Goal: Task Accomplishment & Management: Manage account settings

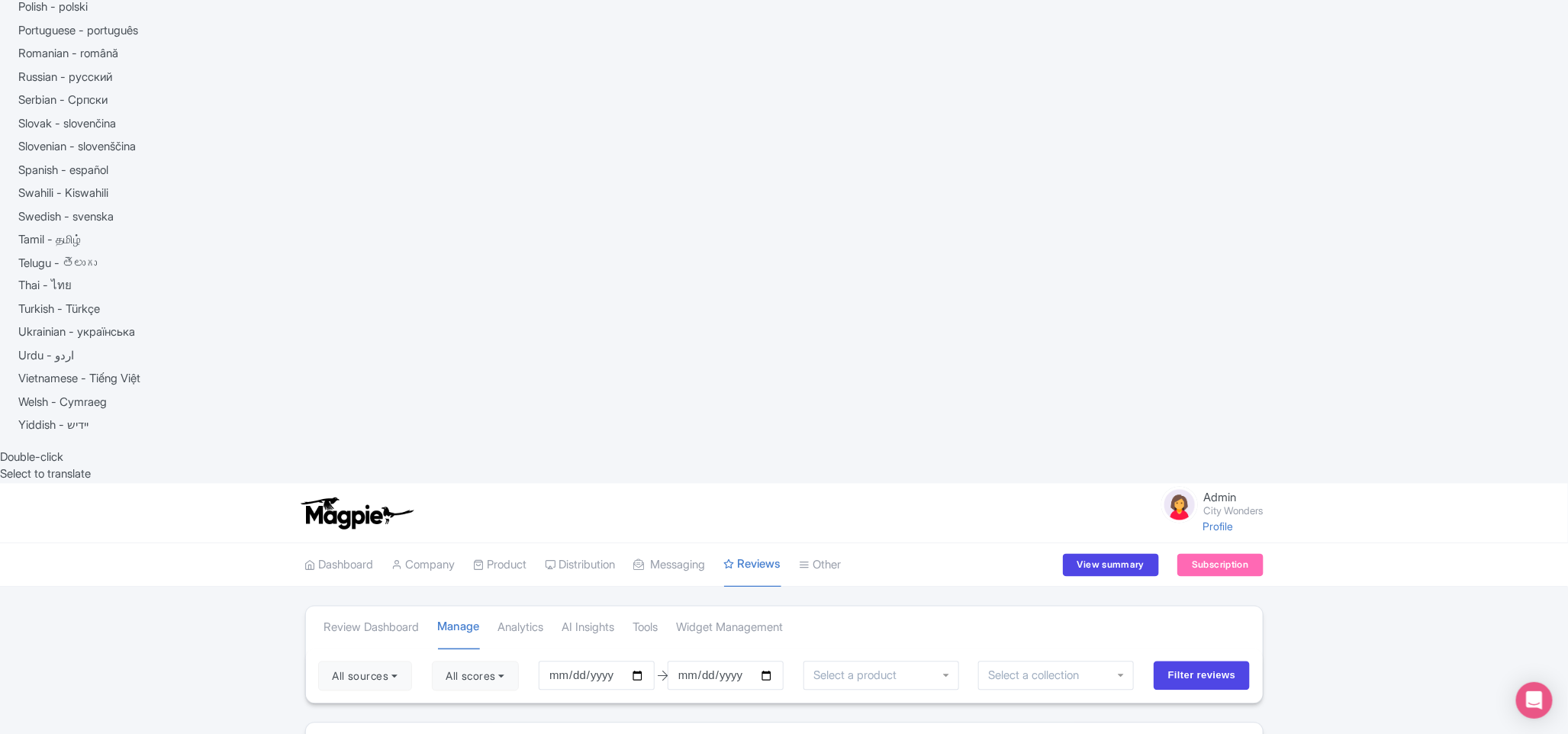
scroll to position [1438, 0]
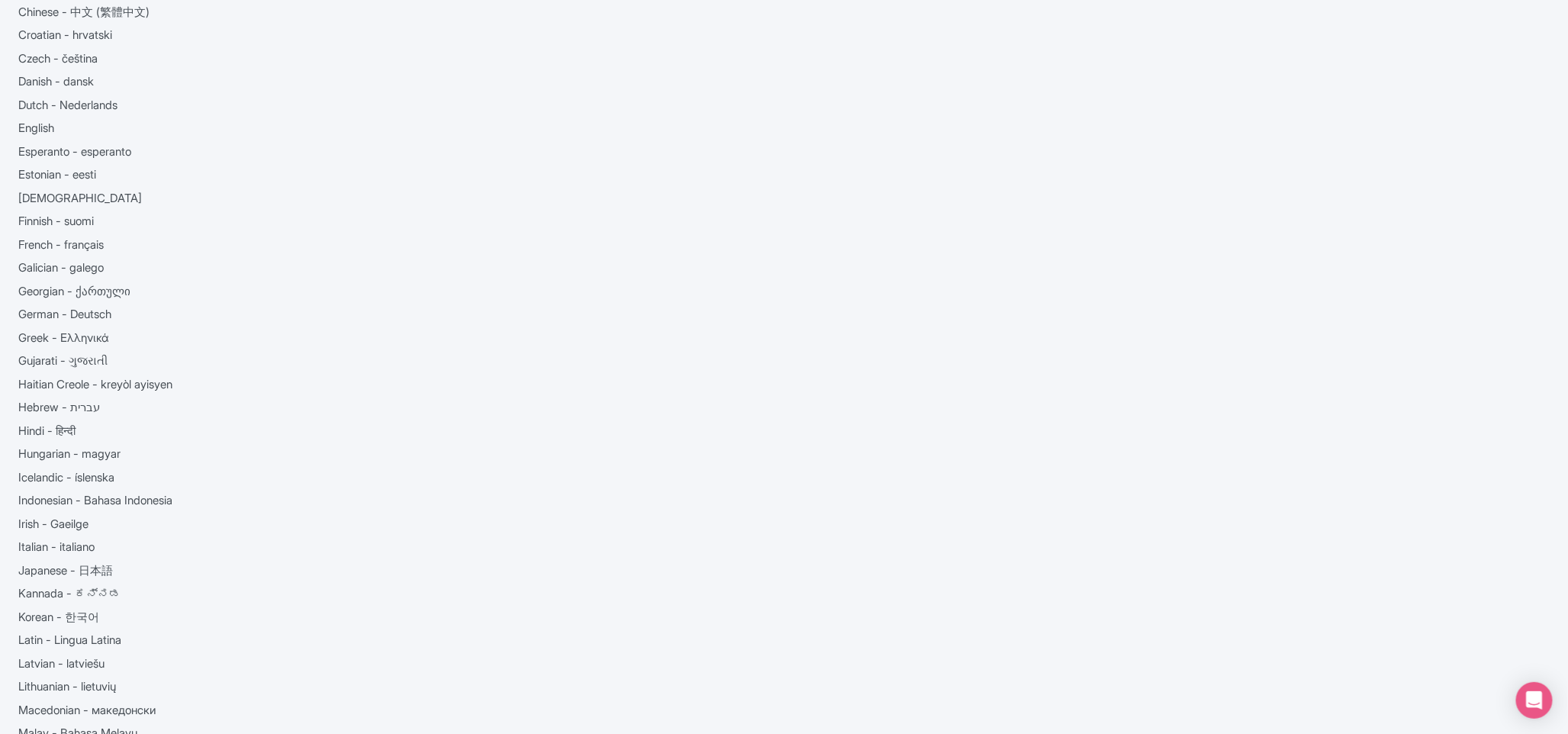
scroll to position [0, 0]
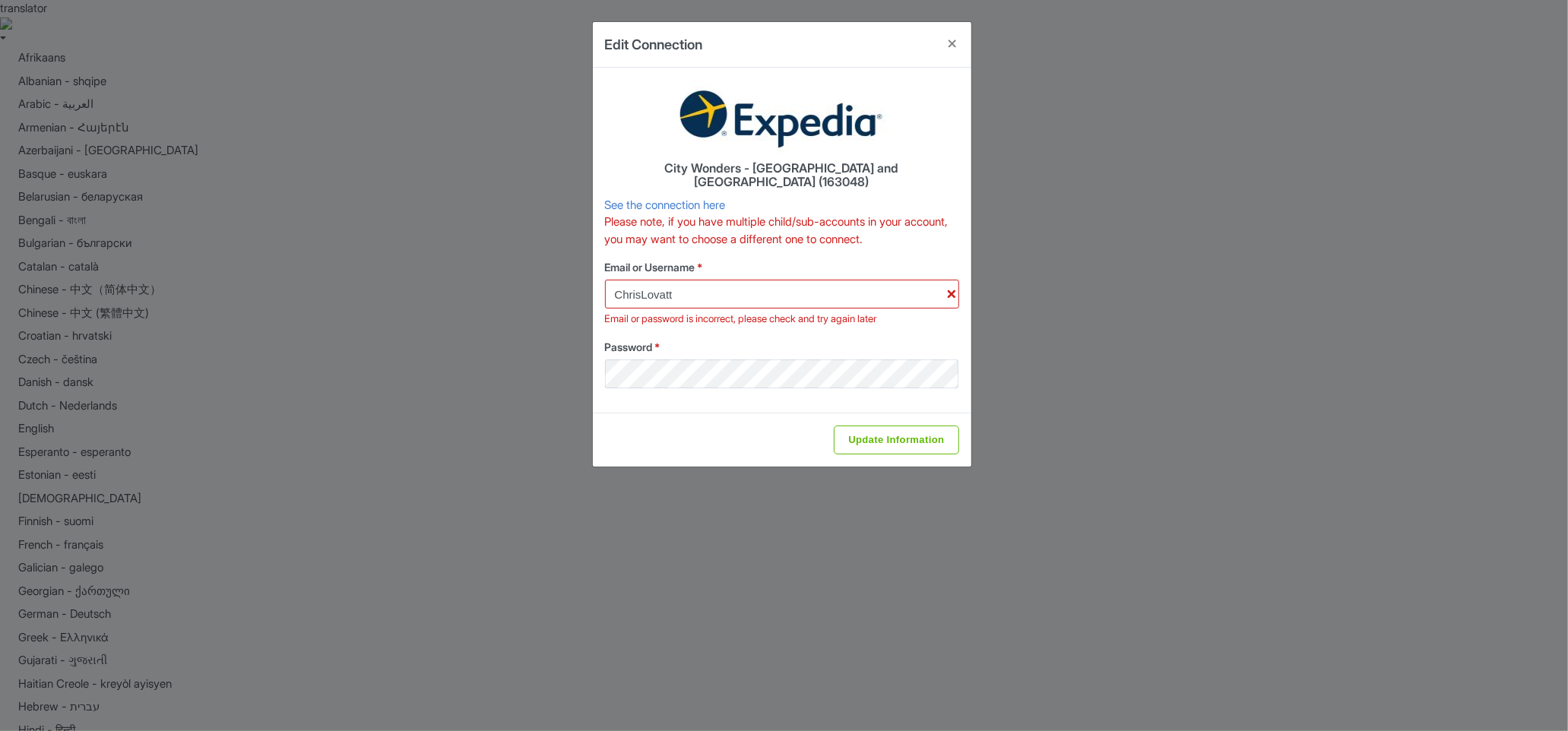
click at [891, 443] on div "Update Information" at bounding box center [782, 440] width 378 height 54
click at [895, 426] on input "Update Information" at bounding box center [896, 440] width 124 height 29
type input "Saving..."
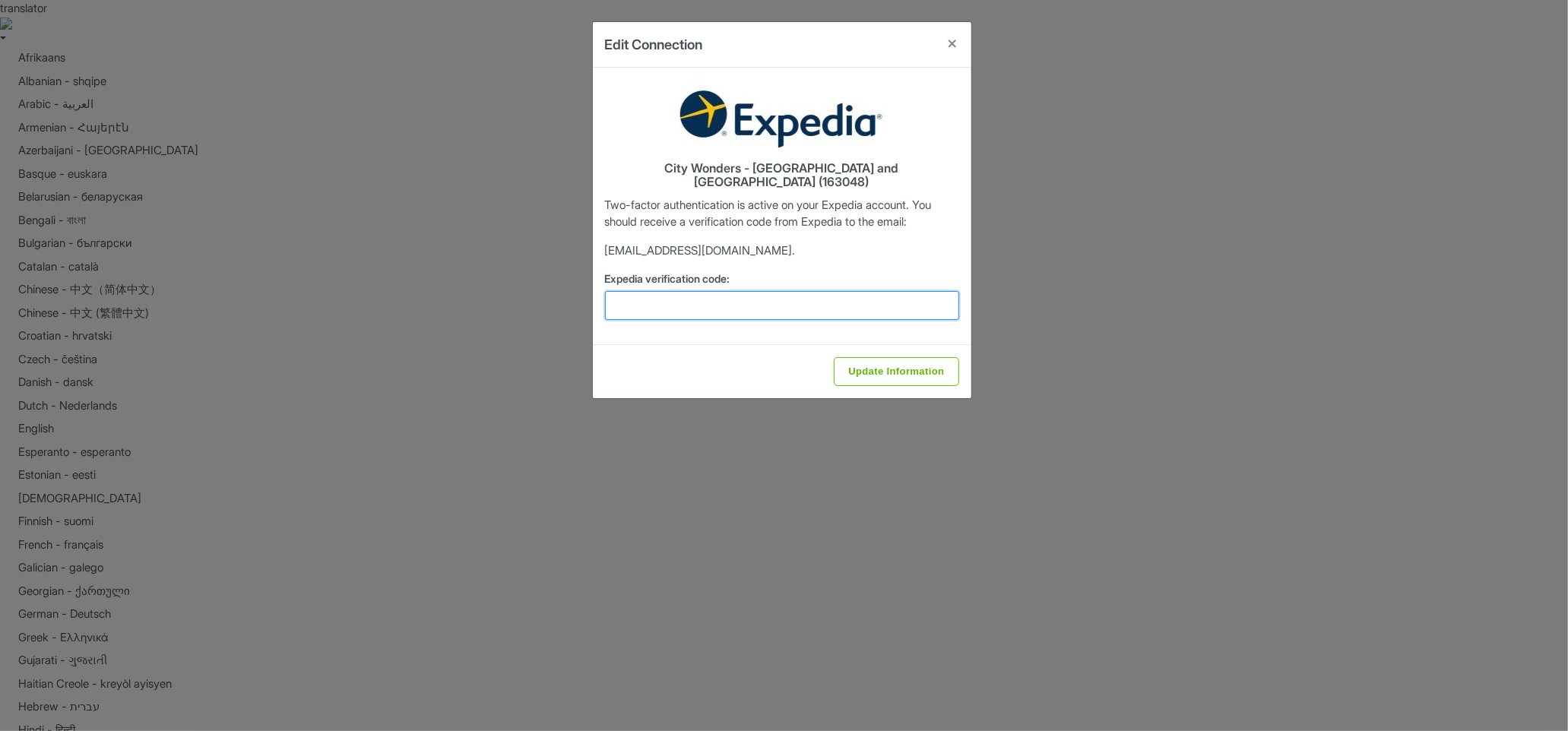
click at [751, 292] on input "Expedia verification code:" at bounding box center [782, 305] width 354 height 29
paste input "946583"
type input "946583"
click at [865, 357] on input "Update Information" at bounding box center [896, 372] width 124 height 29
type input "Update Information"
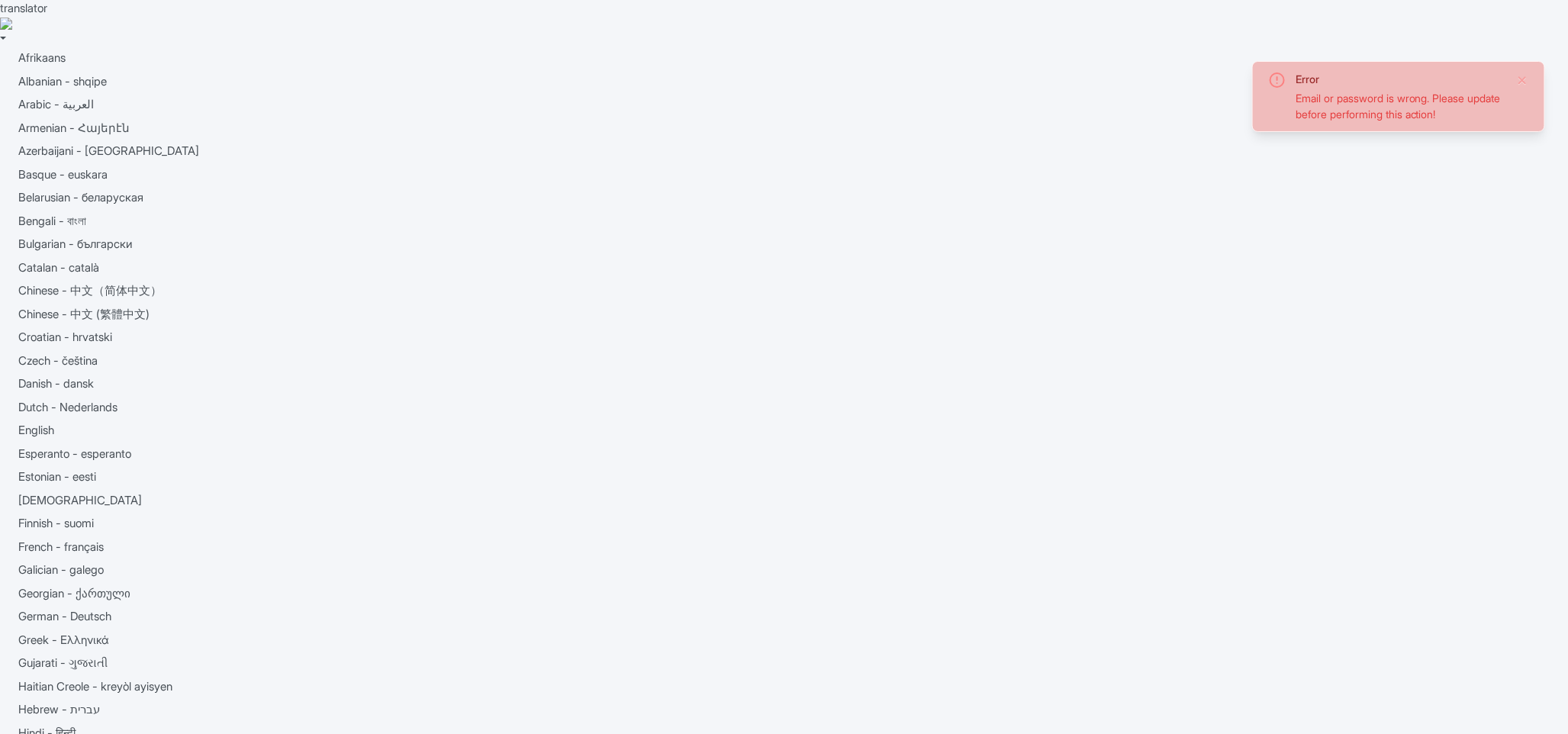
drag, startPoint x: 1499, startPoint y: 108, endPoint x: 1298, endPoint y: 91, distance: 201.7
click at [1298, 91] on div "Email or password is wrong. Please update before performing this action!" at bounding box center [1399, 106] width 209 height 32
copy div "Email or password is wrong. Please update before performing this action!"
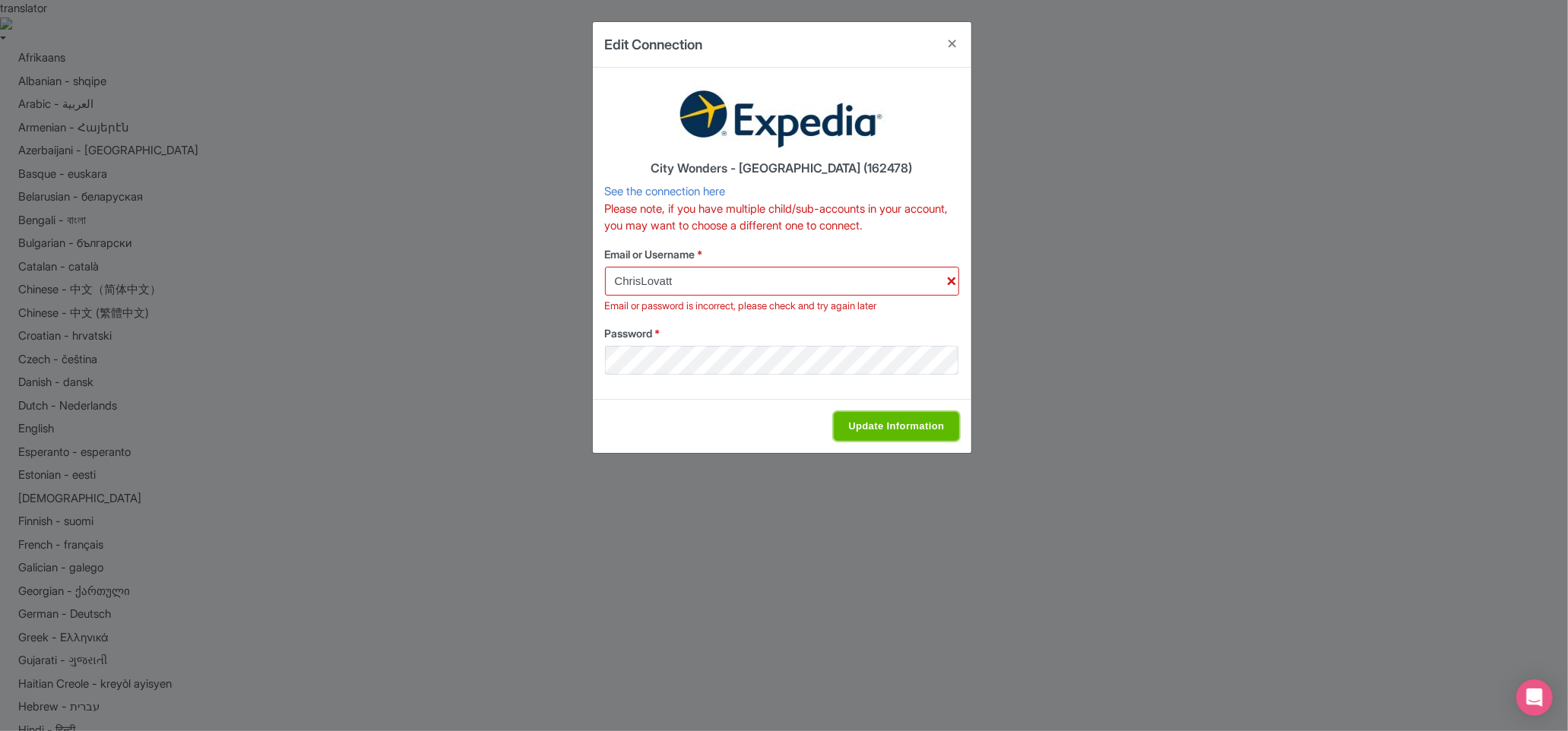
click at [880, 420] on input "Update Information" at bounding box center [896, 426] width 124 height 29
type input "Saving..."
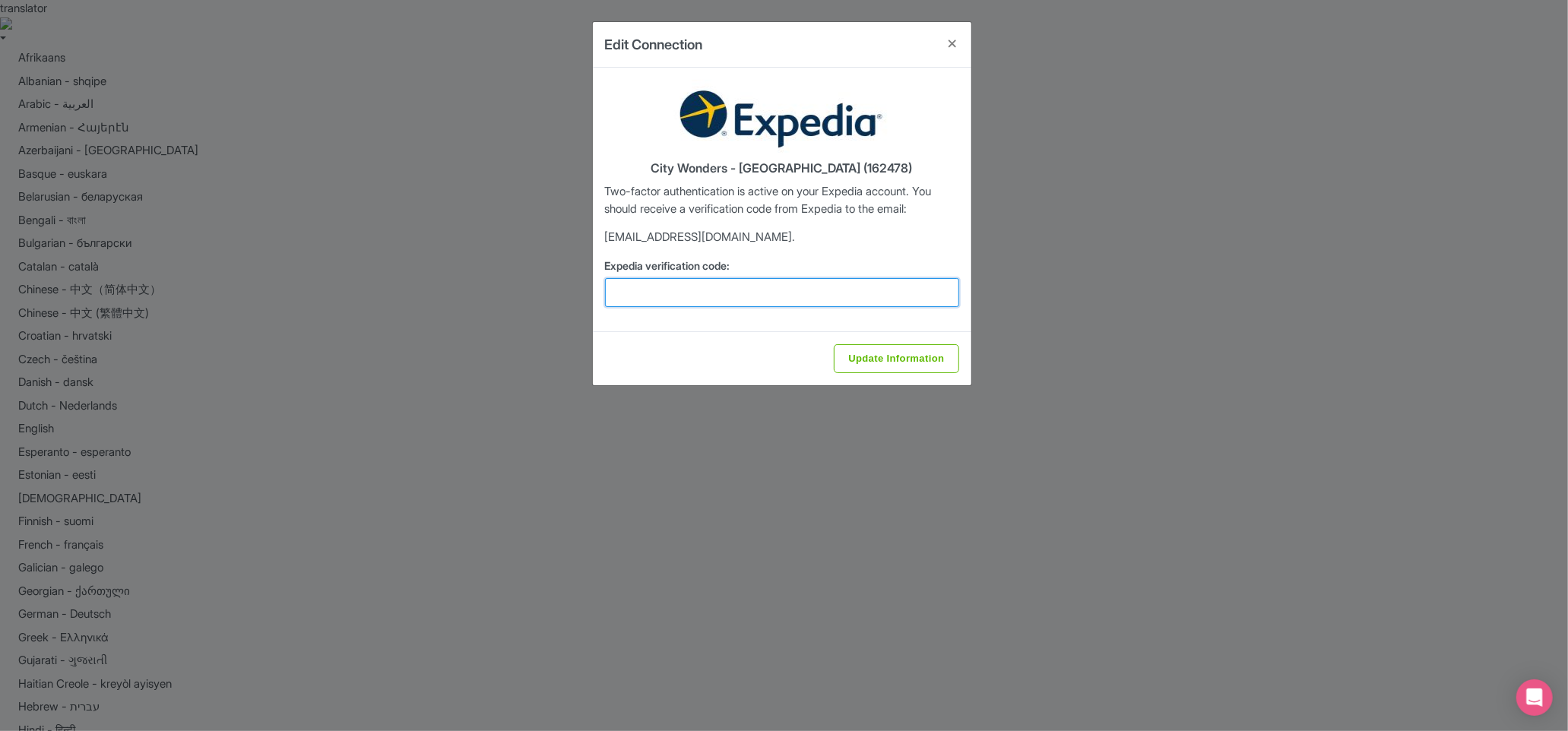
click at [749, 291] on input "Expedia verification code:" at bounding box center [782, 293] width 354 height 29
paste input "280694"
type input "280694"
click at [842, 346] on input "Update Information" at bounding box center [896, 359] width 124 height 29
type input "Update Information"
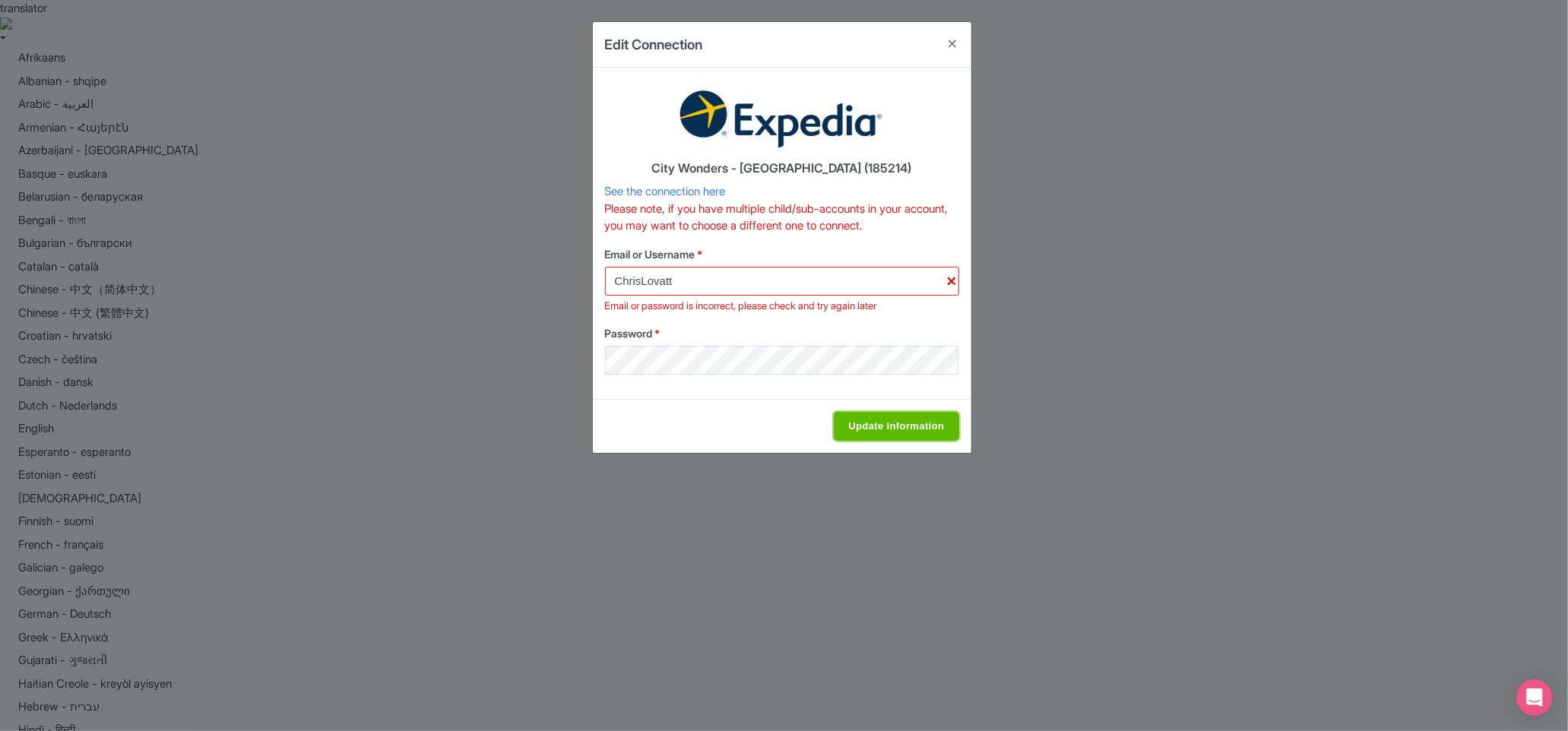
click at [892, 434] on input "Update Information" at bounding box center [896, 426] width 124 height 29
type input "Saving..."
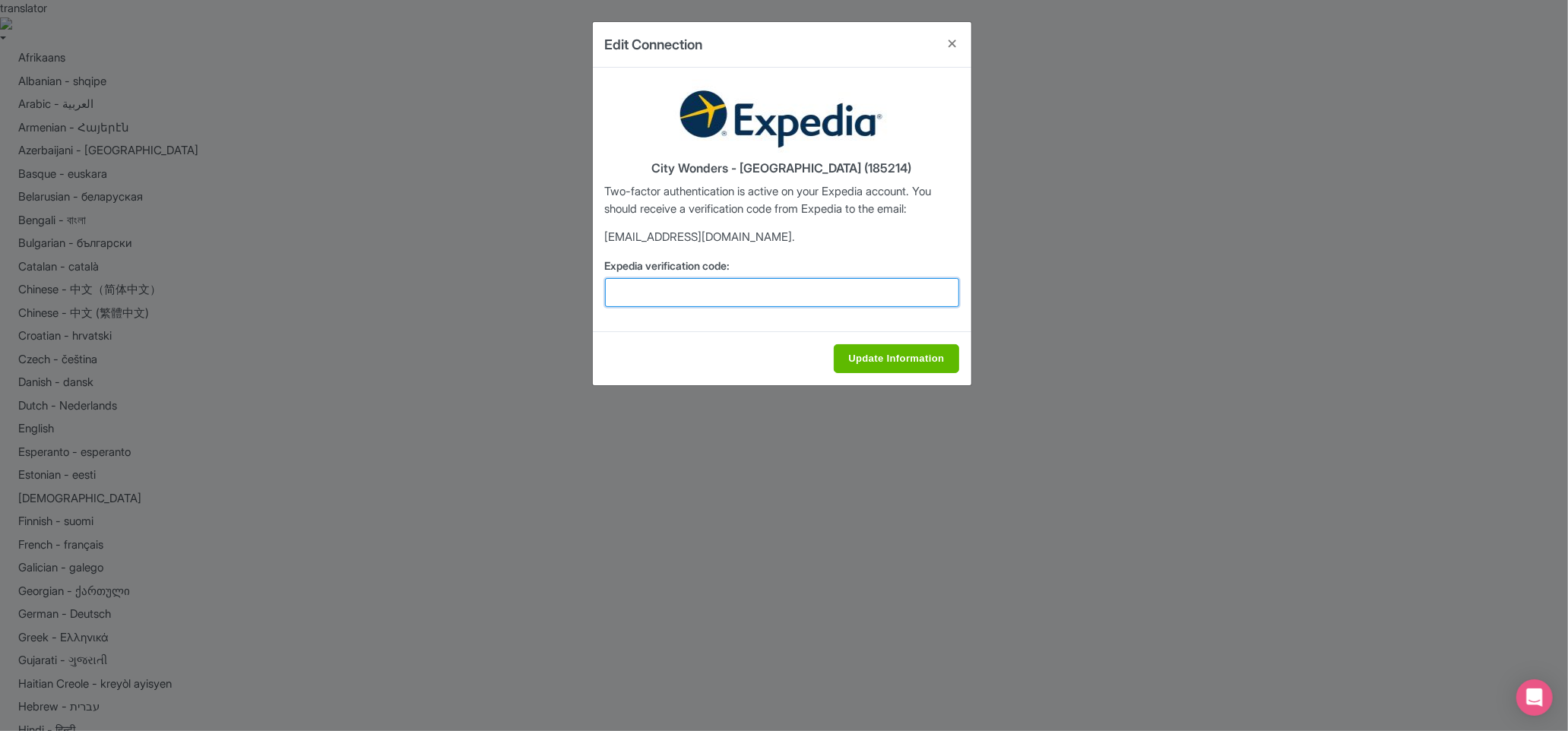
drag, startPoint x: 745, startPoint y: 300, endPoint x: 848, endPoint y: 349, distance: 114.1
click at [745, 300] on input "Expedia verification code:" at bounding box center [782, 293] width 354 height 29
paste input "951984"
type input "951984"
click at [886, 354] on input "Update Information" at bounding box center [896, 359] width 124 height 29
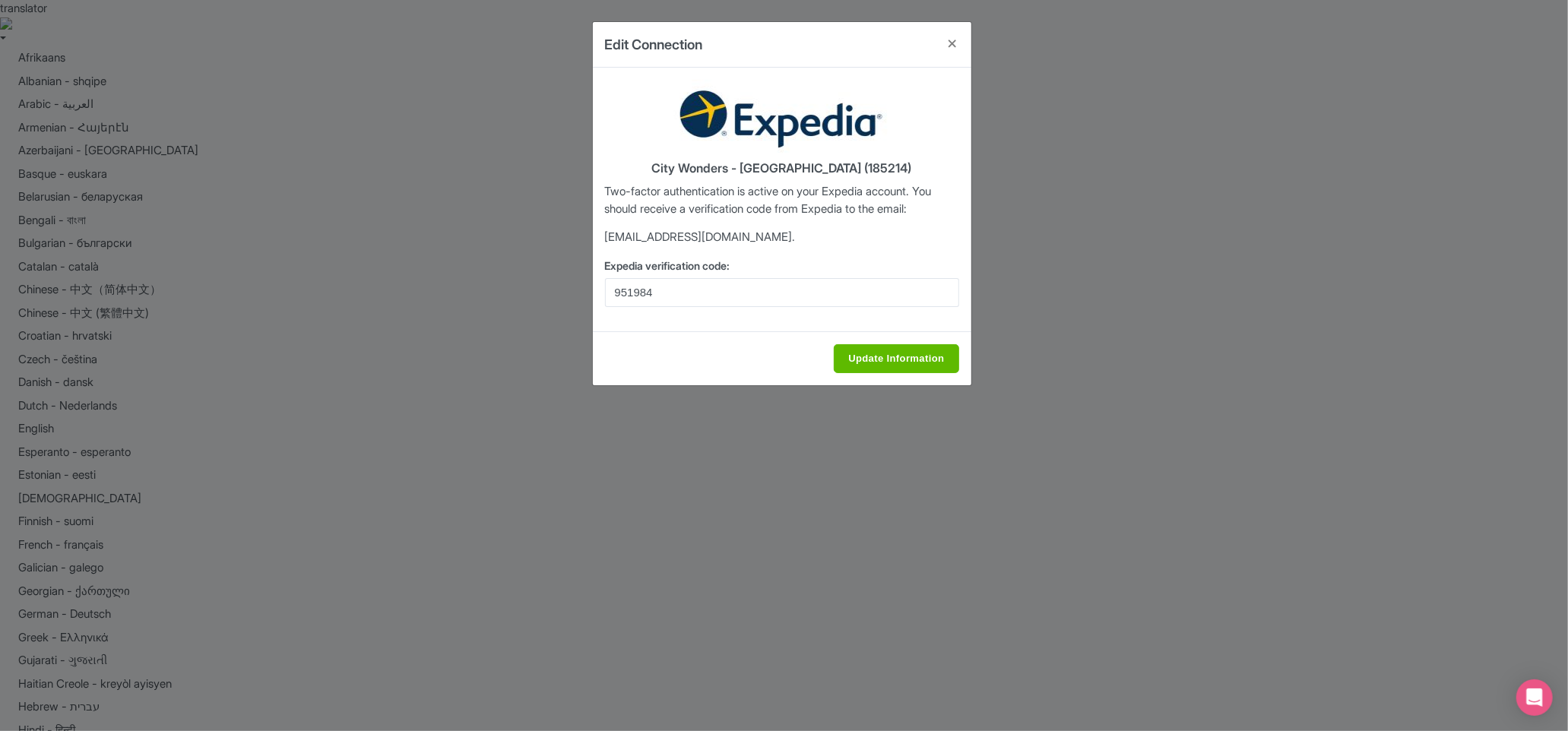
type input "Saving..."
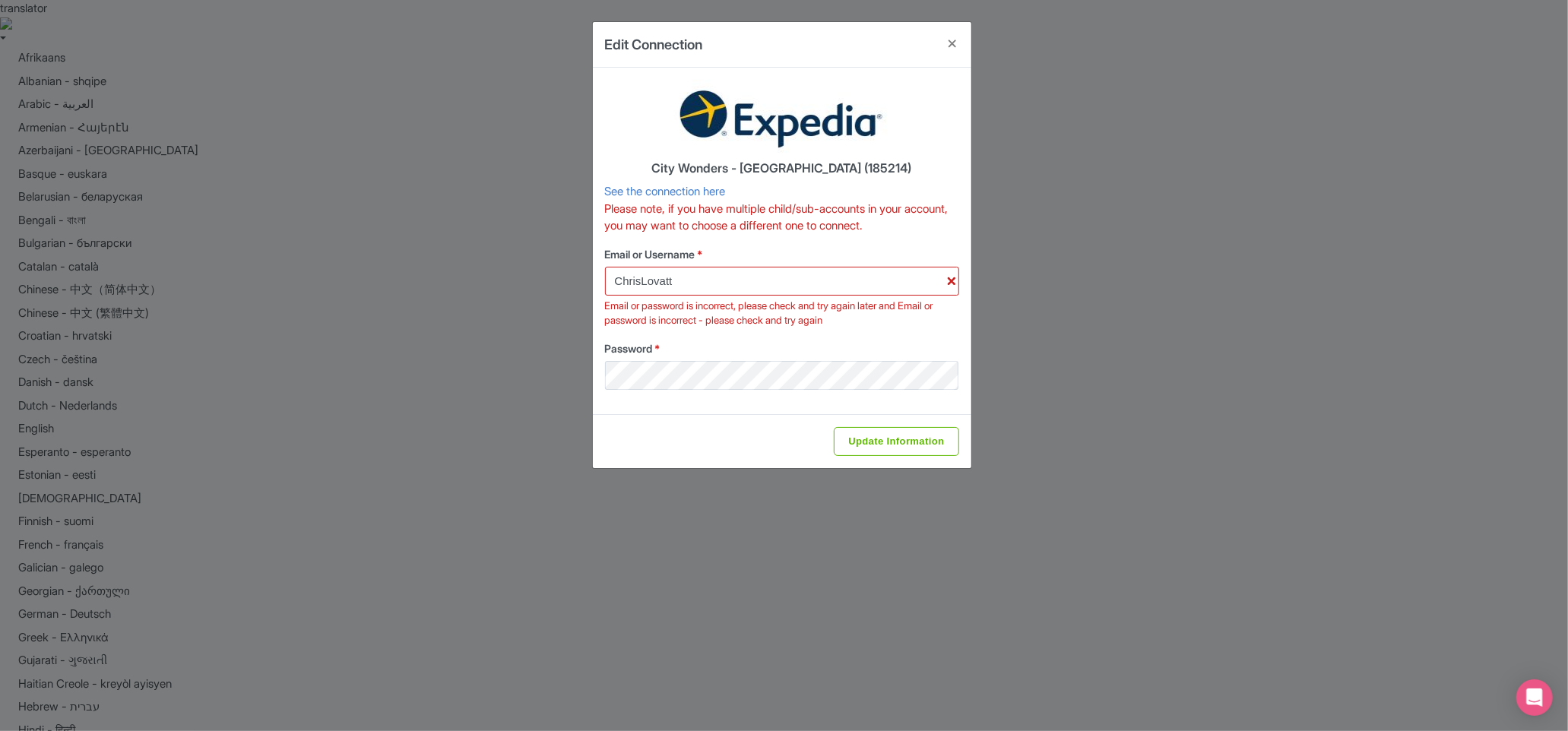
click at [854, 256] on label "Email or Username *" at bounding box center [782, 254] width 354 height 16
click at [854, 267] on input "ChrisLovatt" at bounding box center [782, 282] width 354 height 29
click at [873, 347] on label "Password *" at bounding box center [782, 348] width 354 height 16
click at [908, 445] on input "Update Information" at bounding box center [896, 442] width 124 height 29
type input "Saving..."
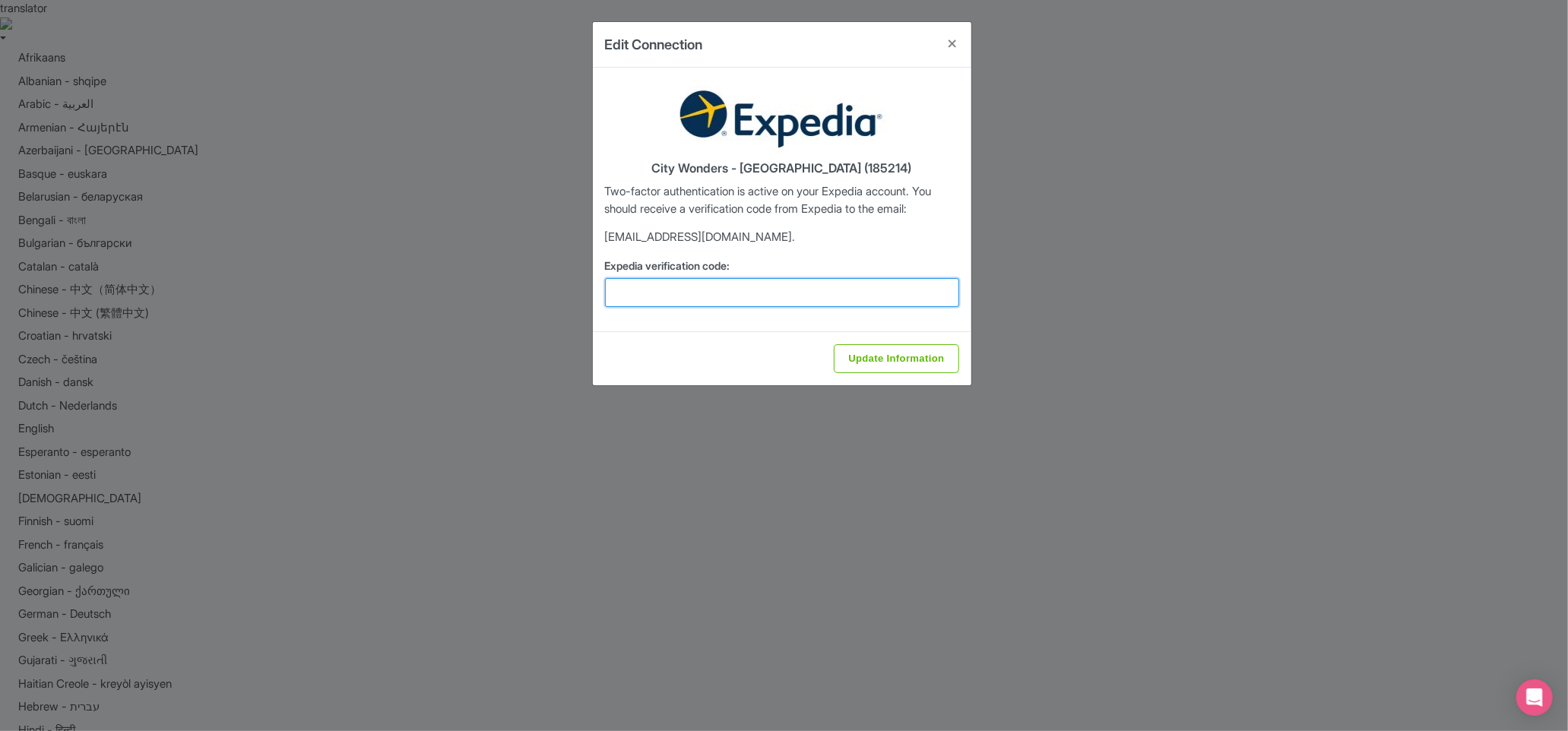
drag, startPoint x: 763, startPoint y: 295, endPoint x: 772, endPoint y: 298, distance: 9.5
click at [764, 295] on input "Expedia verification code:" at bounding box center [782, 293] width 354 height 29
paste input "903560"
type input "903560"
click at [890, 353] on input "Update Information" at bounding box center [896, 359] width 124 height 29
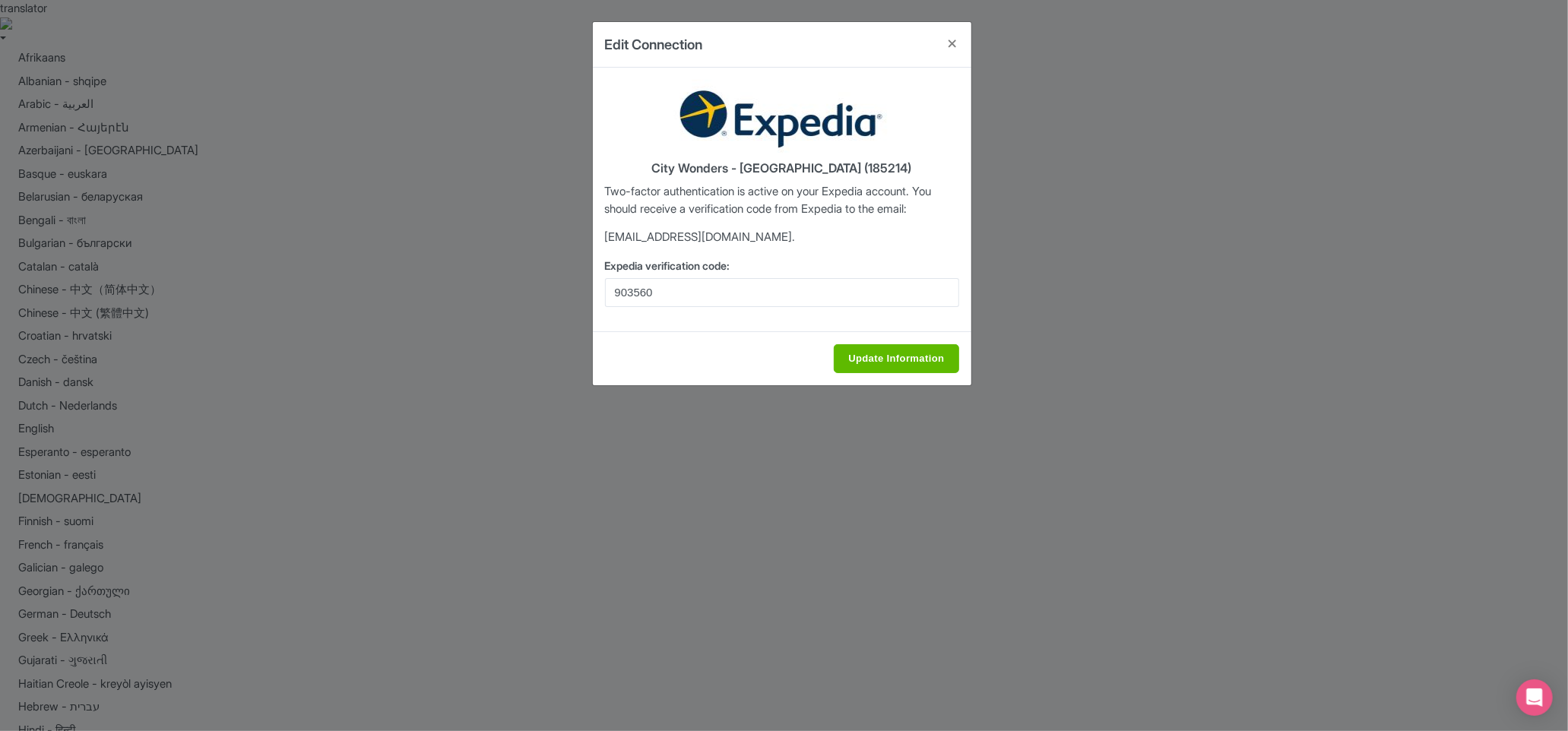
type input "Saving..."
click at [872, 253] on div "City Wonders - Naples (185214) Two-factor authentication is active on your Expe…" at bounding box center [782, 199] width 378 height 264
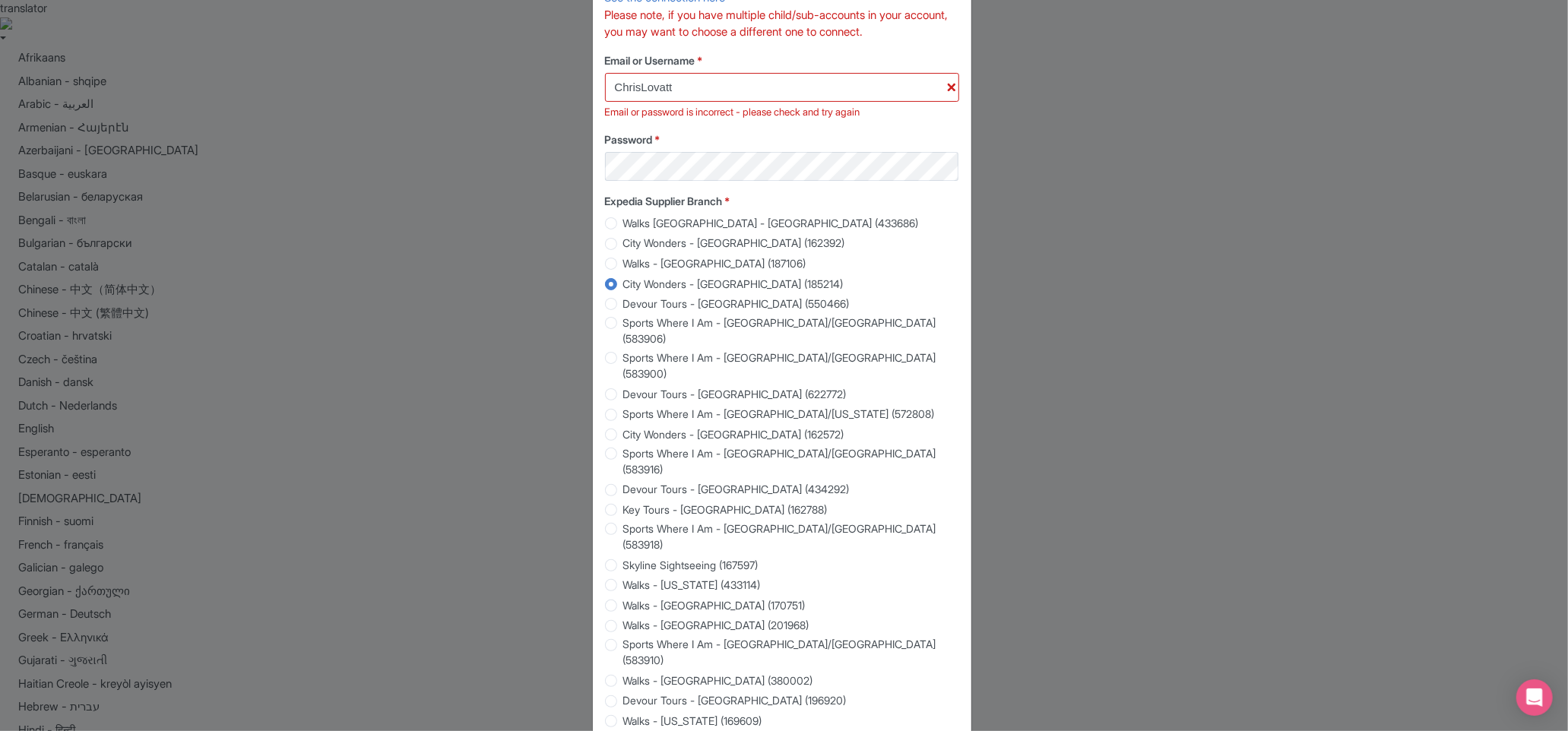
scroll to position [139, 0]
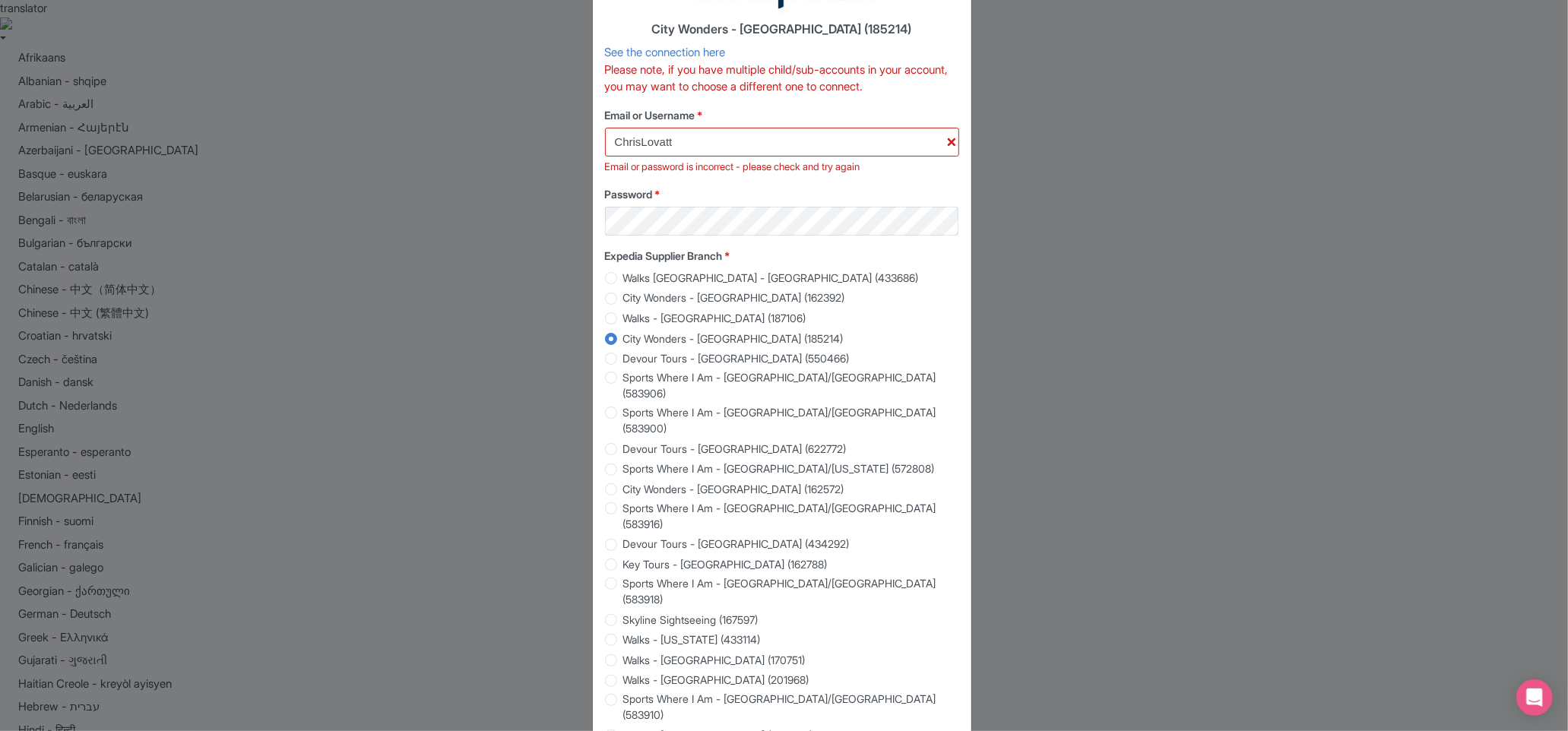
click at [1062, 377] on div "Edit Connection City Wonders - Naples (185214) See the connection here Please n…" at bounding box center [784, 365] width 1568 height 731
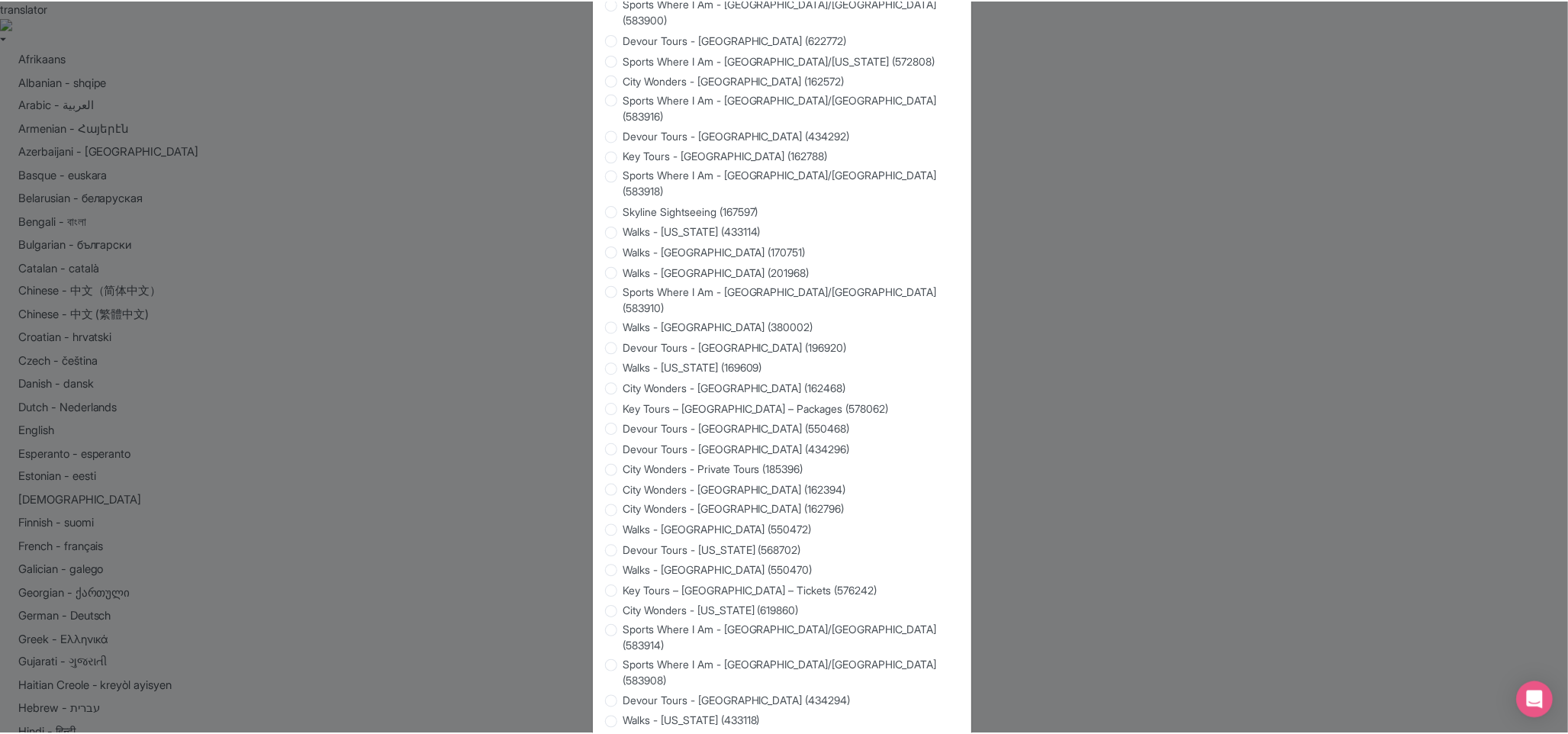
scroll to position [787, 0]
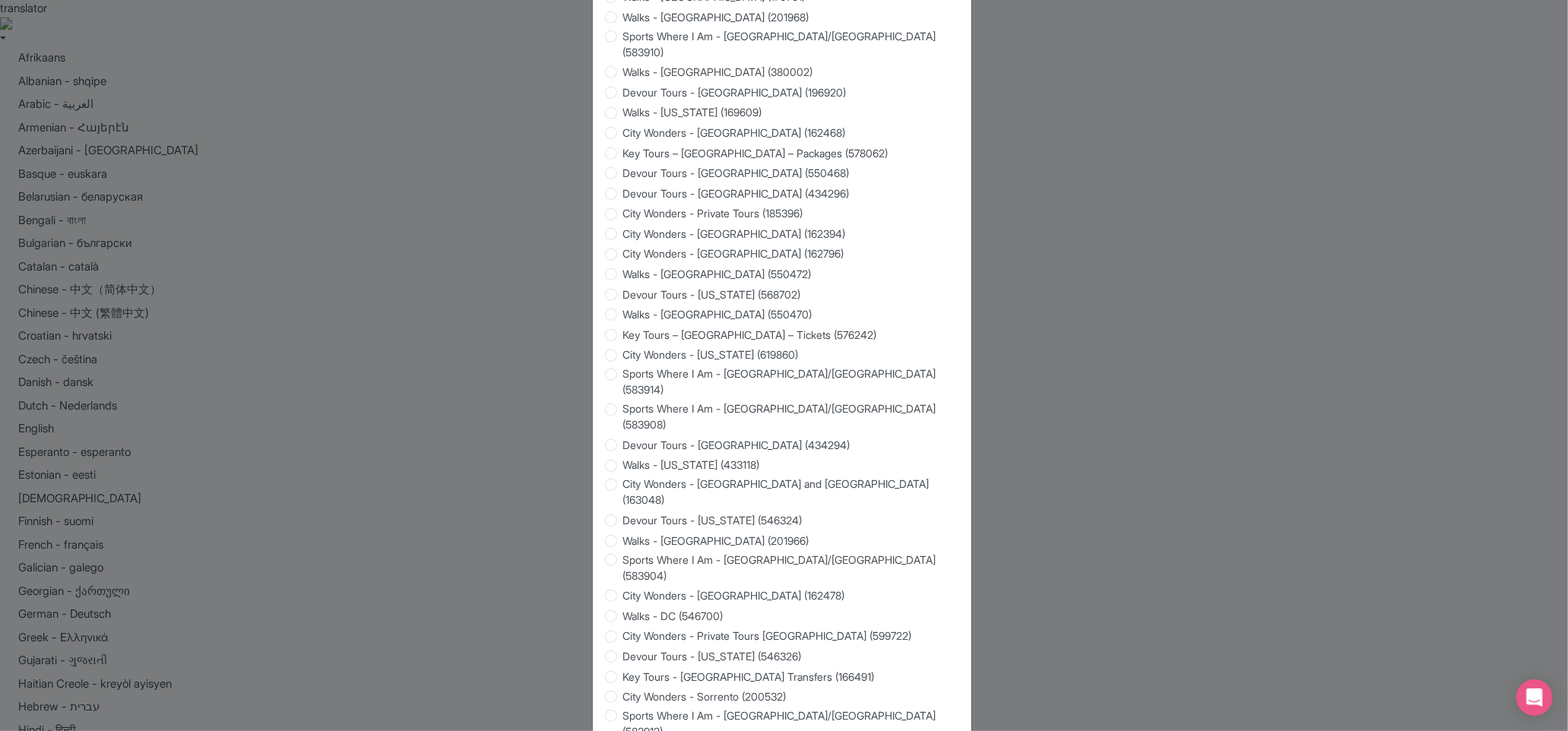
click at [1115, 317] on div "Edit Connection City Wonders - Naples (185214) See the connection here Please n…" at bounding box center [784, 365] width 1568 height 731
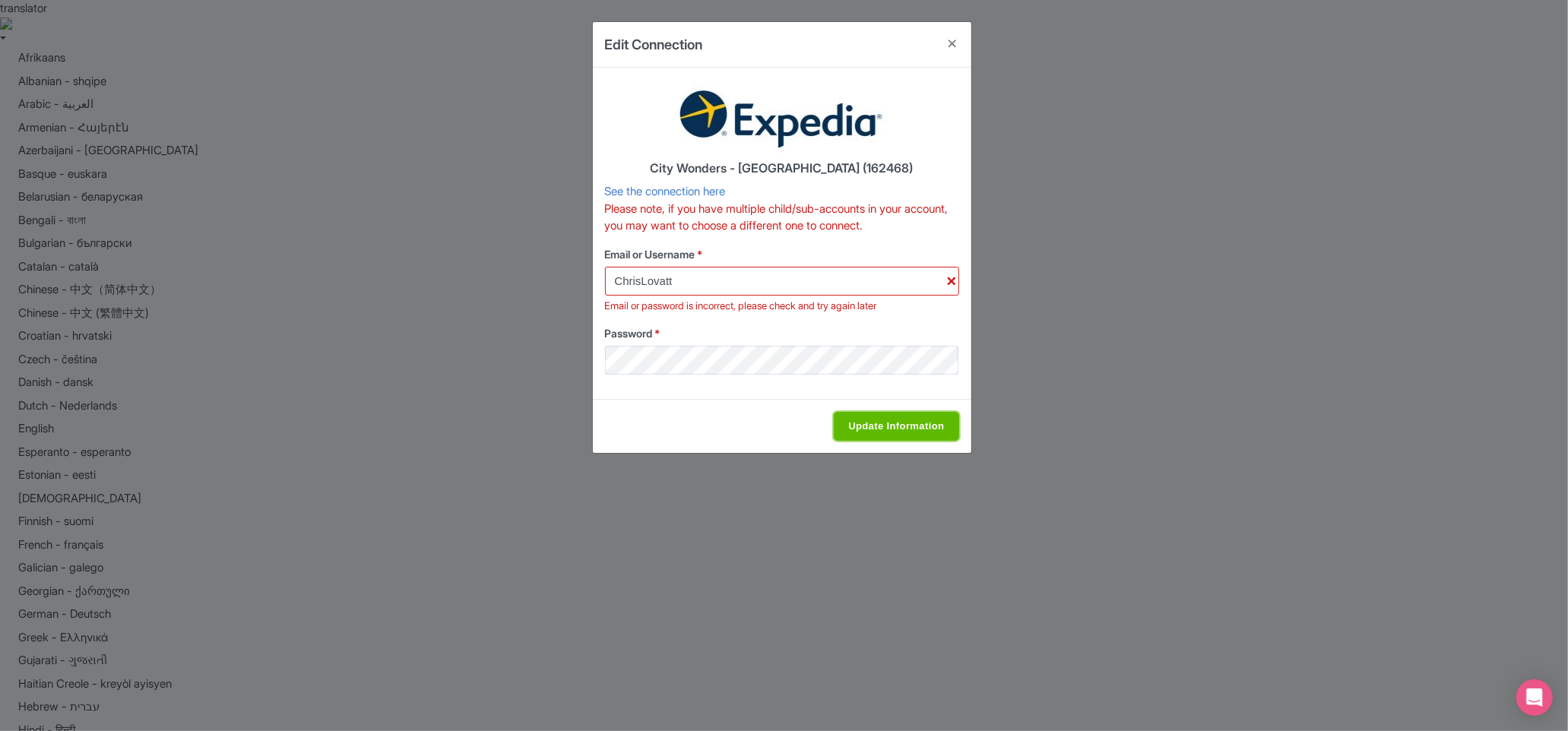
click at [894, 428] on input "Update Information" at bounding box center [896, 426] width 124 height 29
type input "Saving..."
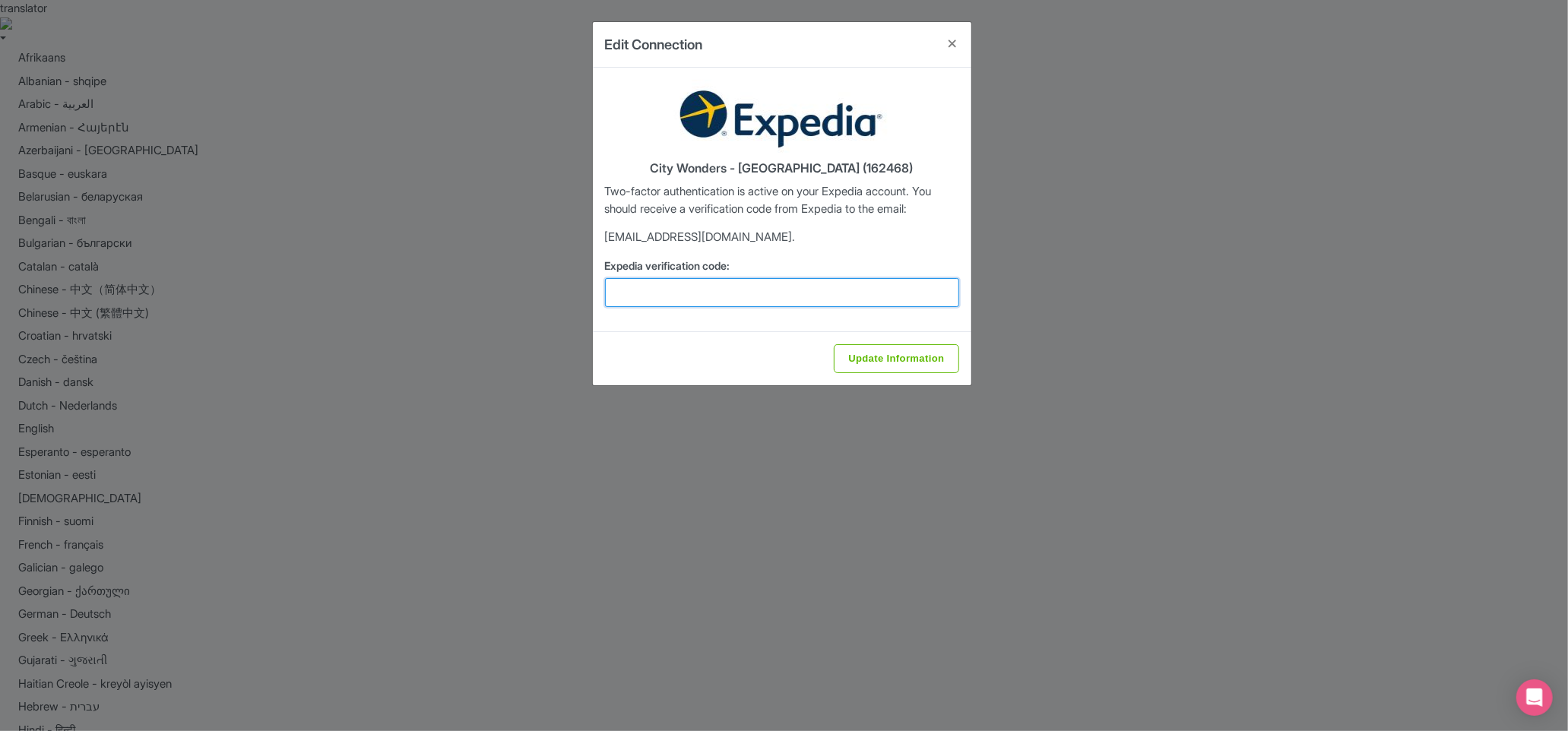
click at [676, 301] on input "Expedia verification code:" at bounding box center [782, 293] width 354 height 29
paste input "455993"
type input "455993"
click at [897, 362] on input "Update Information" at bounding box center [896, 359] width 124 height 29
type input "Update Information"
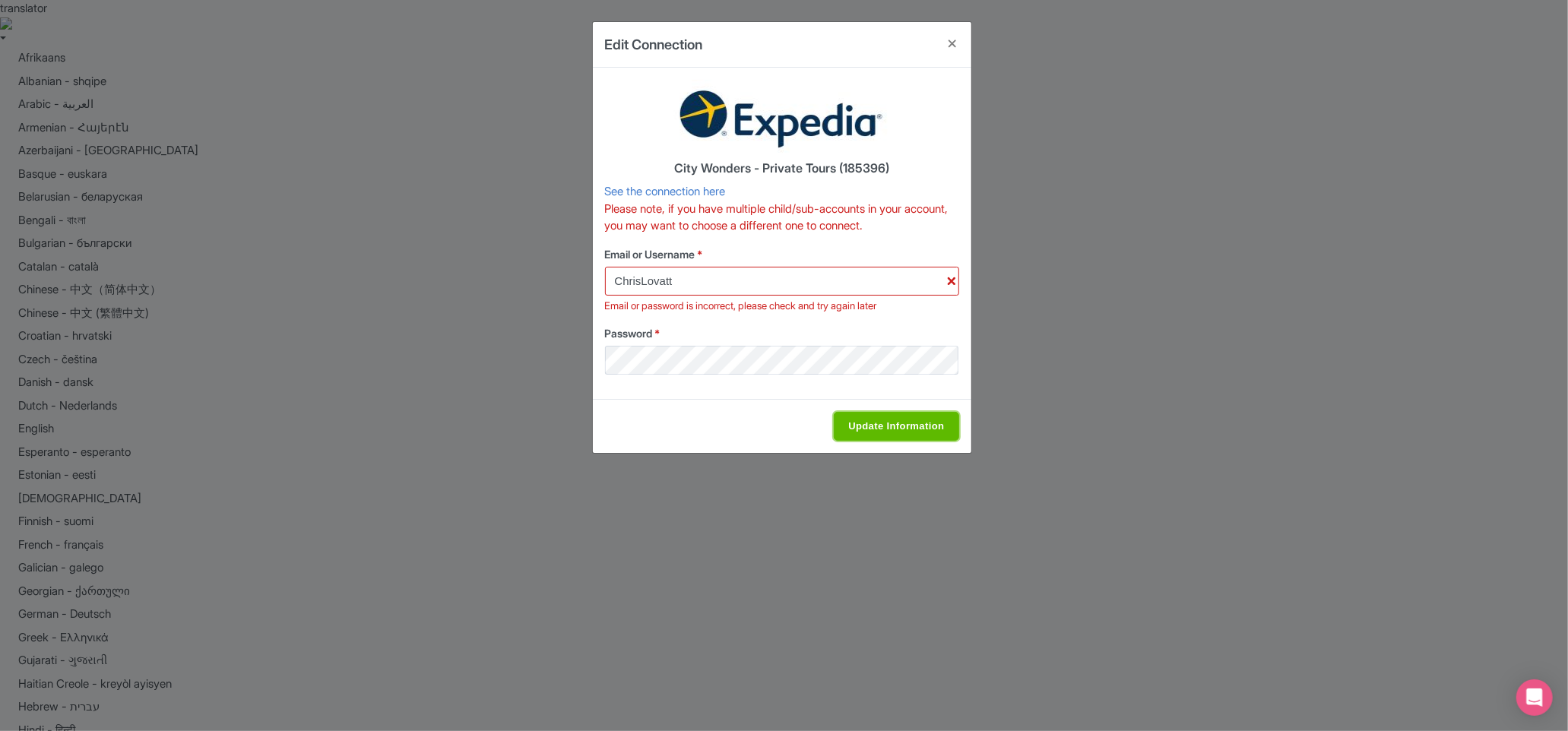
click at [909, 430] on input "Update Information" at bounding box center [896, 426] width 124 height 29
type input "Saving..."
click at [809, 343] on div "Password *" at bounding box center [782, 350] width 354 height 49
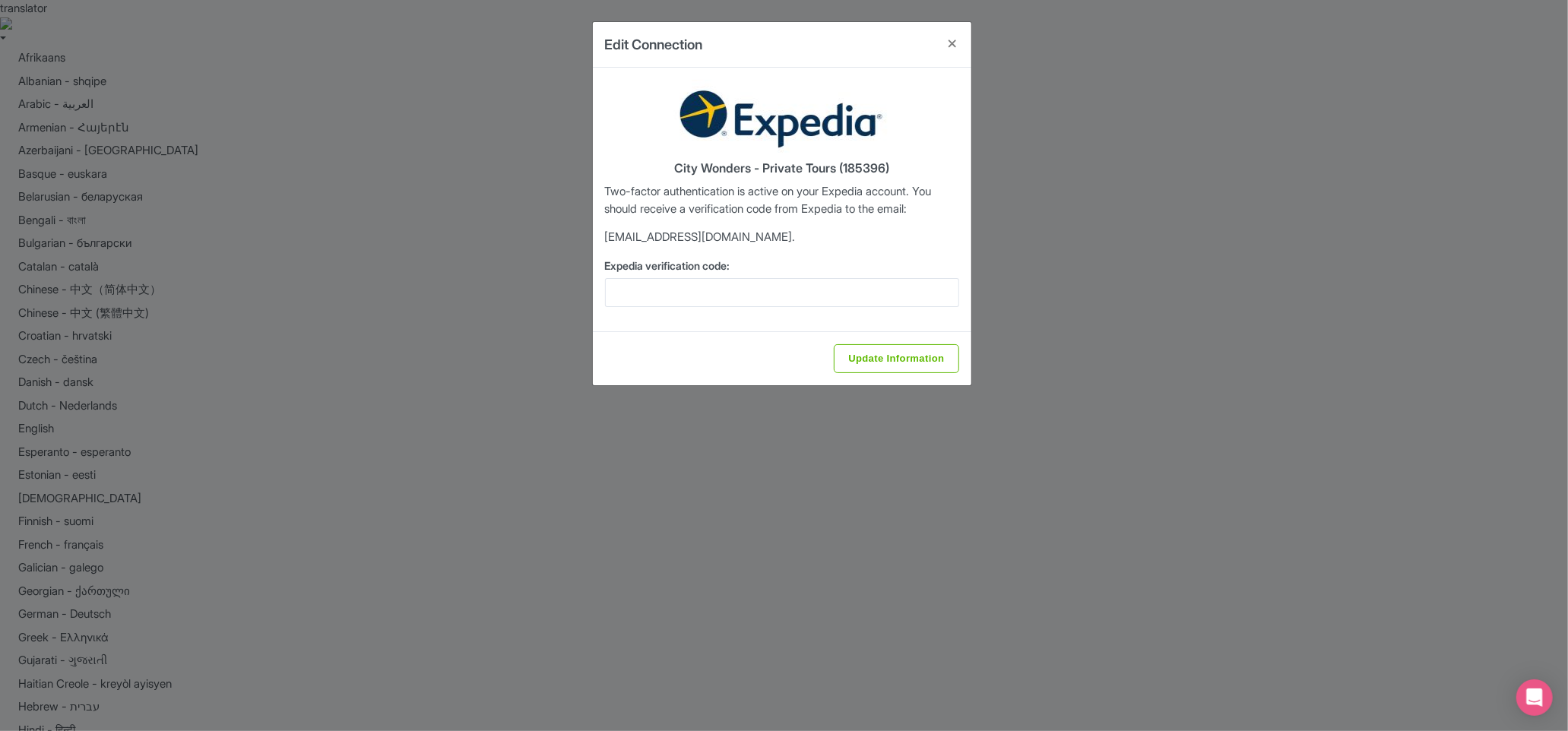
drag, startPoint x: 747, startPoint y: 311, endPoint x: 754, endPoint y: 292, distance: 20.2
click at [746, 309] on div "City Wonders - Private Tours (185396) Two-factor authentication is active on yo…" at bounding box center [782, 199] width 378 height 264
click at [754, 292] on input "Expedia verification code:" at bounding box center [782, 293] width 354 height 29
paste input "755825"
type input "755825"
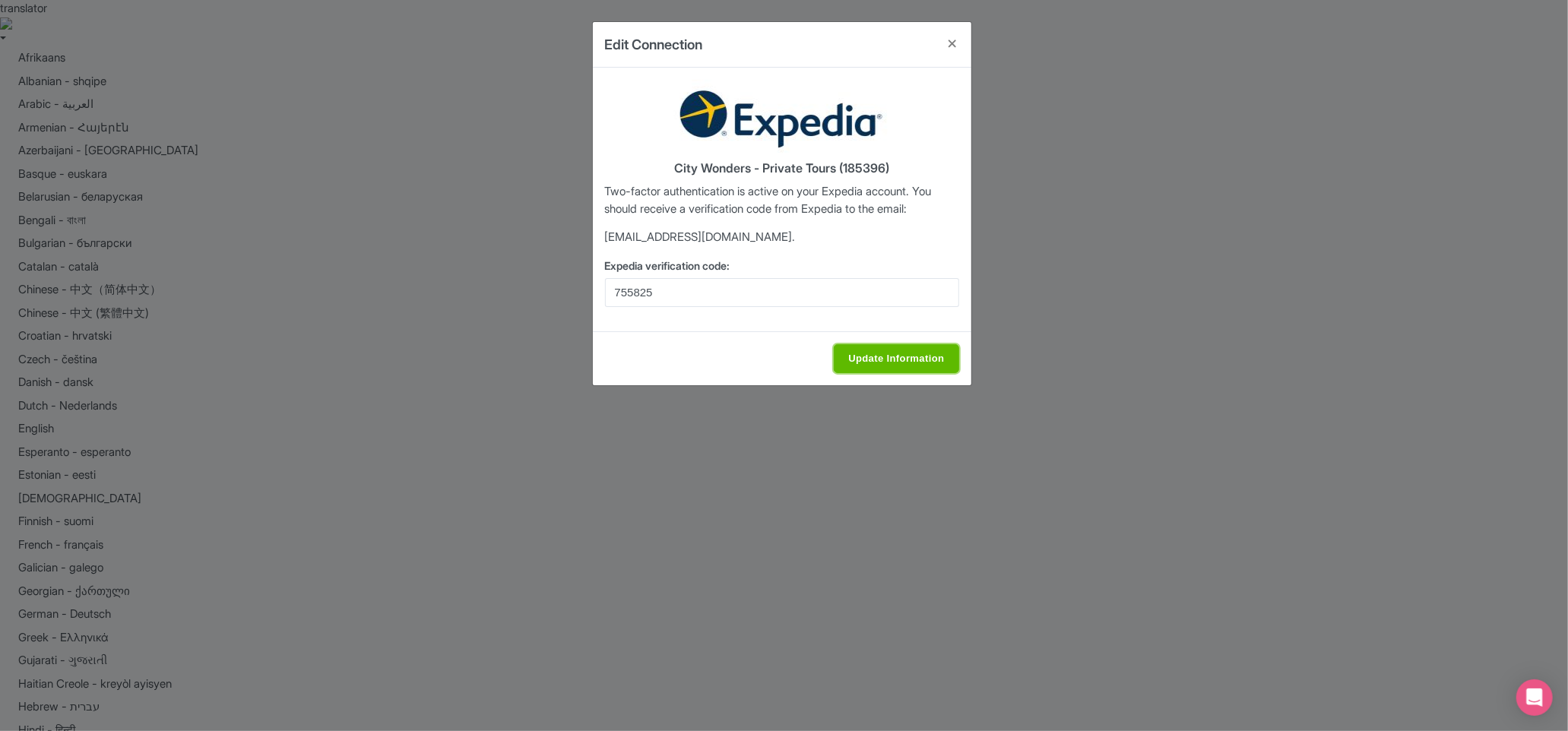
click at [891, 357] on input "Update Information" at bounding box center [896, 359] width 124 height 29
type input "Saving..."
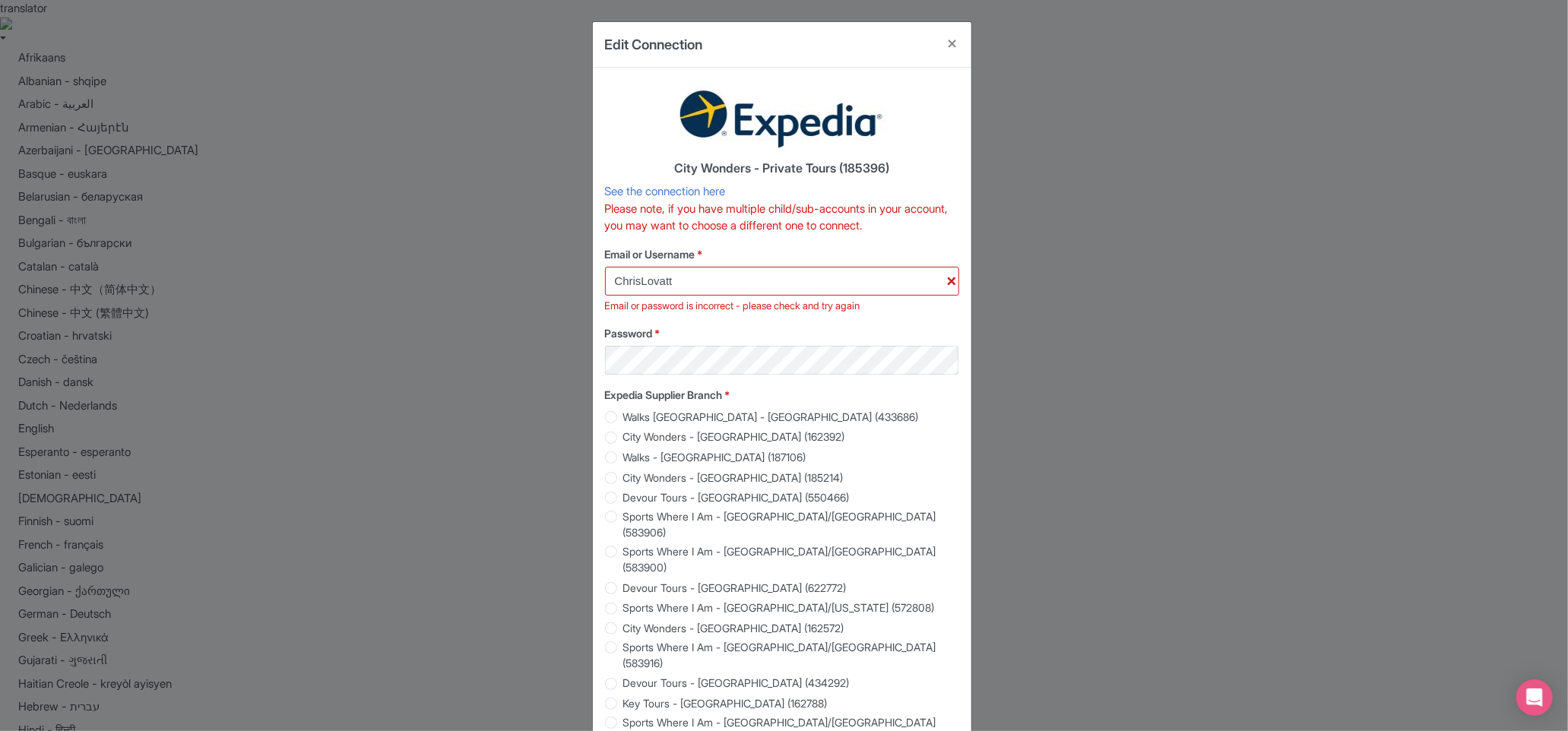
click at [1103, 361] on div "Edit Connection City Wonders - Private Tours (185396) See the connection here P…" at bounding box center [784, 365] width 1568 height 731
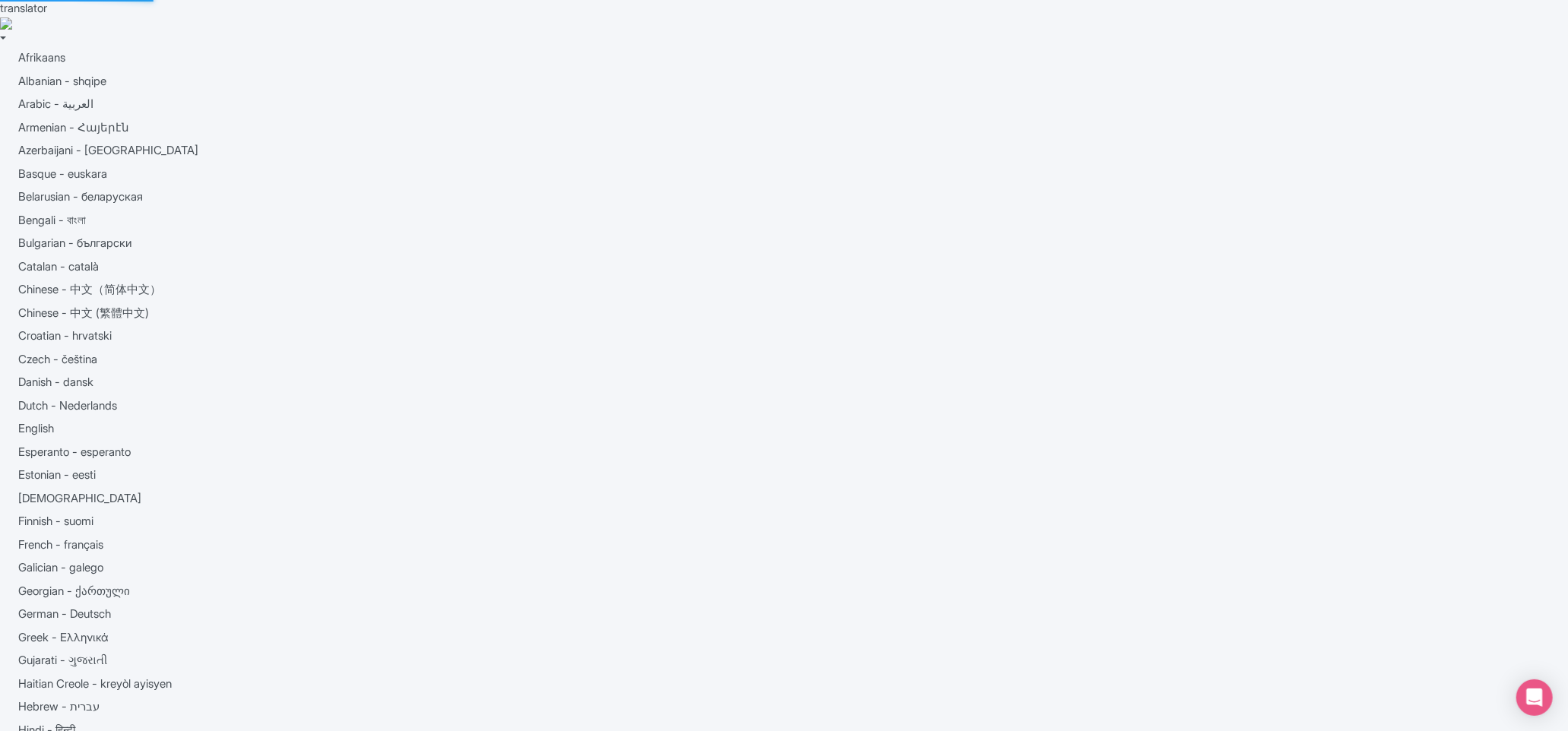
click at [795, 364] on body "translator Afrikaans Albanian - shqipe Arabic - ‎‫العربية‬‎ Armenian - Հայերէն …" at bounding box center [784, 365] width 1568 height 731
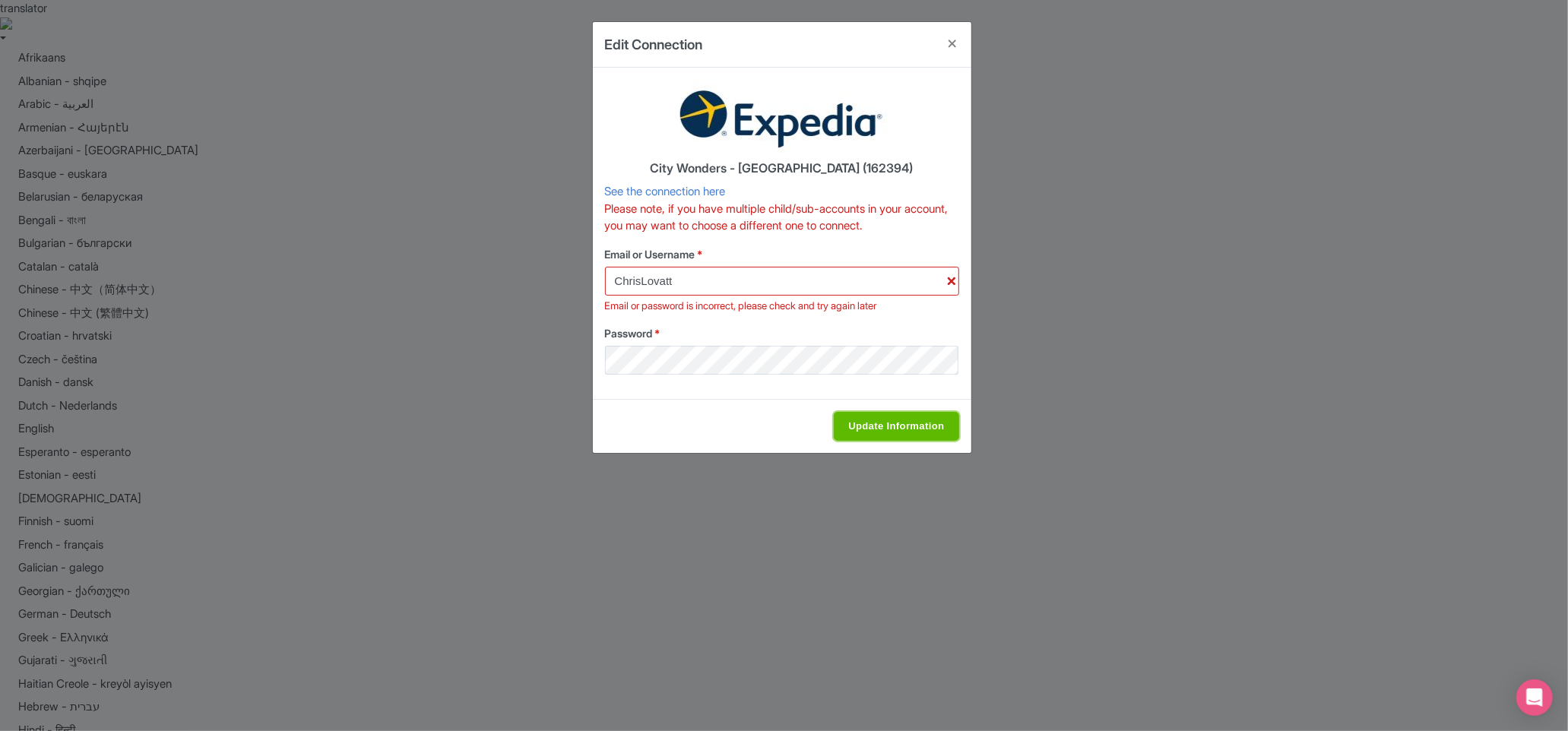
click at [910, 422] on input "Update Information" at bounding box center [896, 426] width 124 height 29
type input "Saving..."
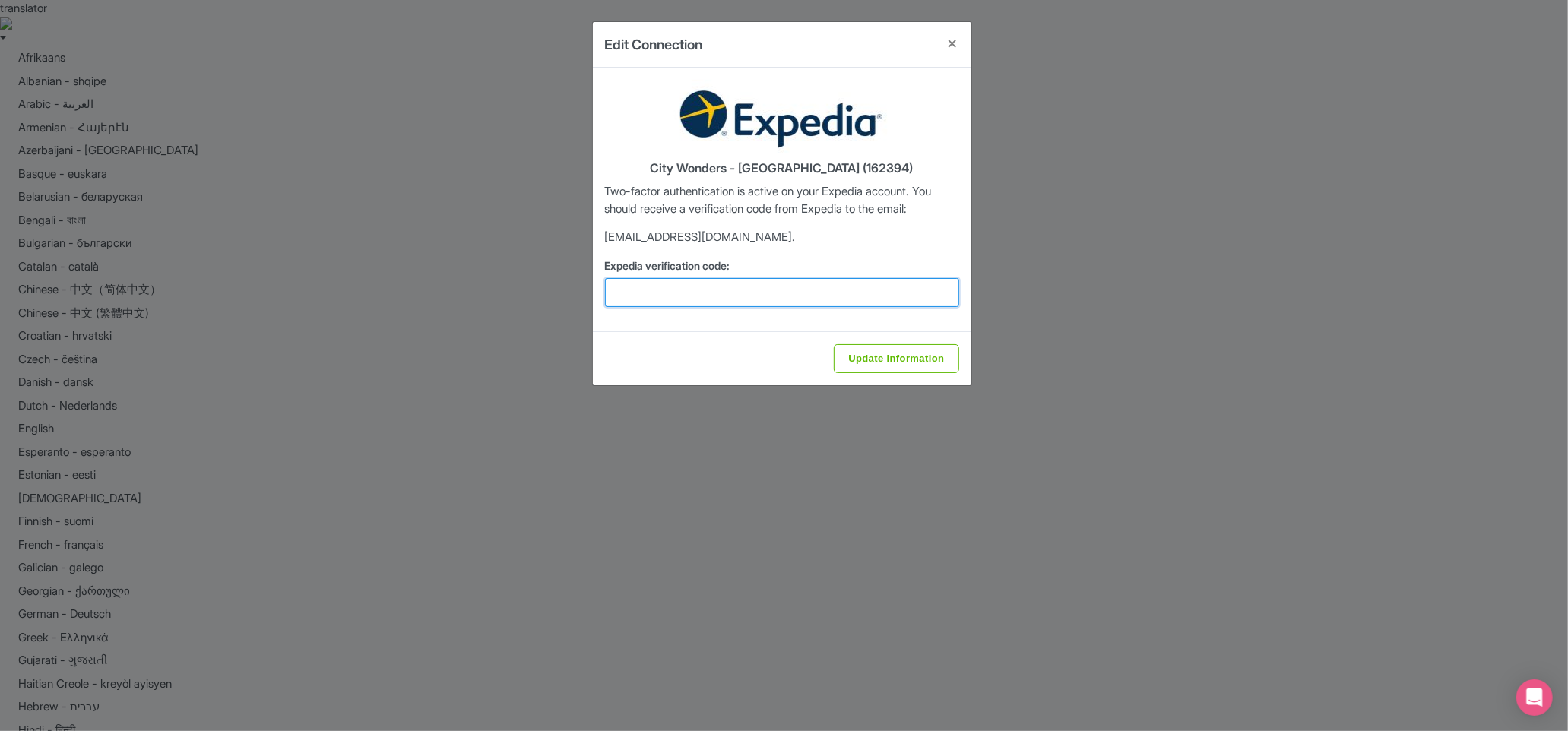
click at [763, 289] on input "Expedia verification code:" at bounding box center [782, 293] width 354 height 29
paste input "404300"
type input "404300"
click at [895, 354] on input "Update Information" at bounding box center [896, 359] width 124 height 29
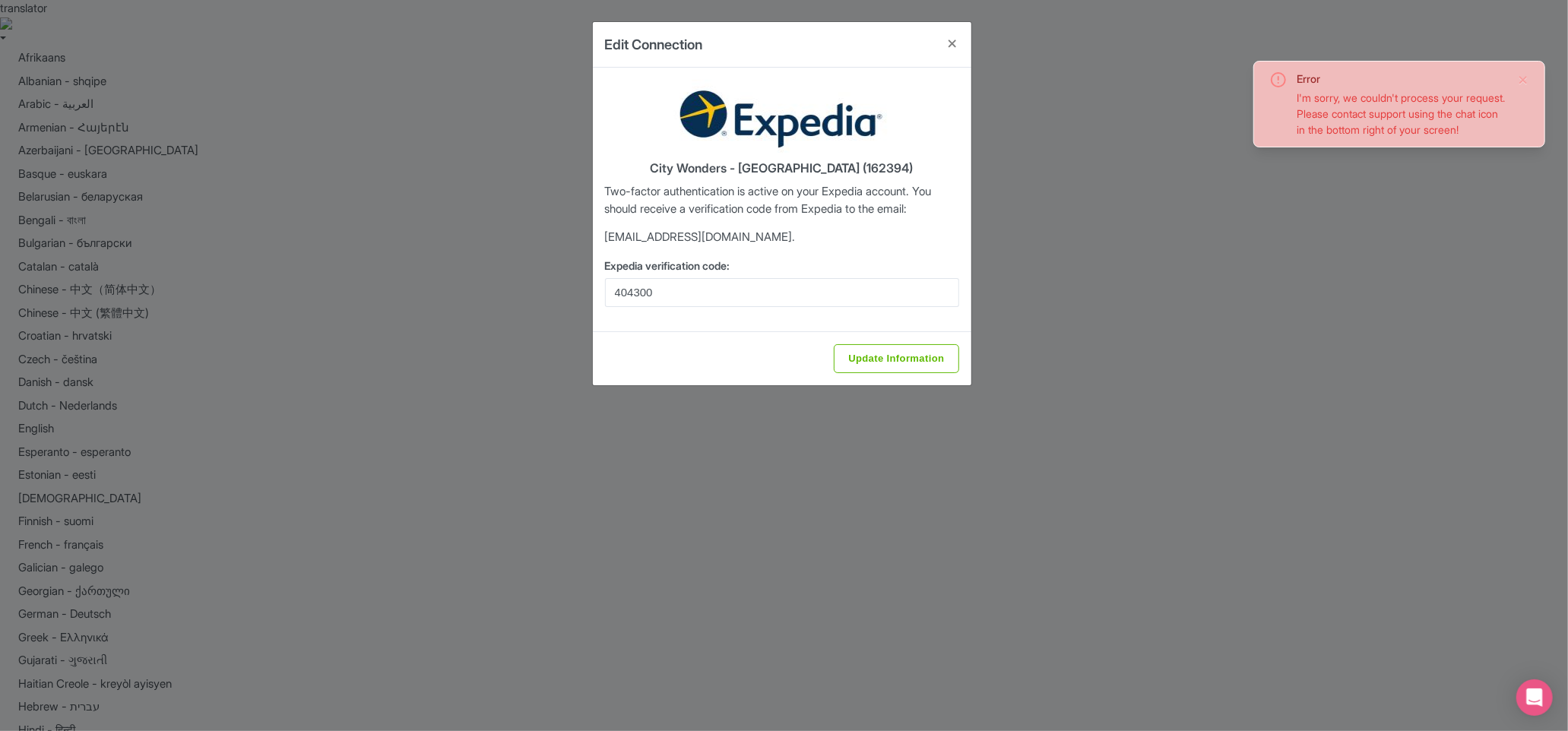
drag, startPoint x: 1372, startPoint y: 151, endPoint x: 1290, endPoint y: 102, distance: 95.5
click at [1290, 102] on div "Error I'm sorry, we couldn't process your request. Please contact support using…" at bounding box center [1398, 104] width 260 height 67
copy div "I'm sorry, we couldn't process your request. Please contact support using the c…"
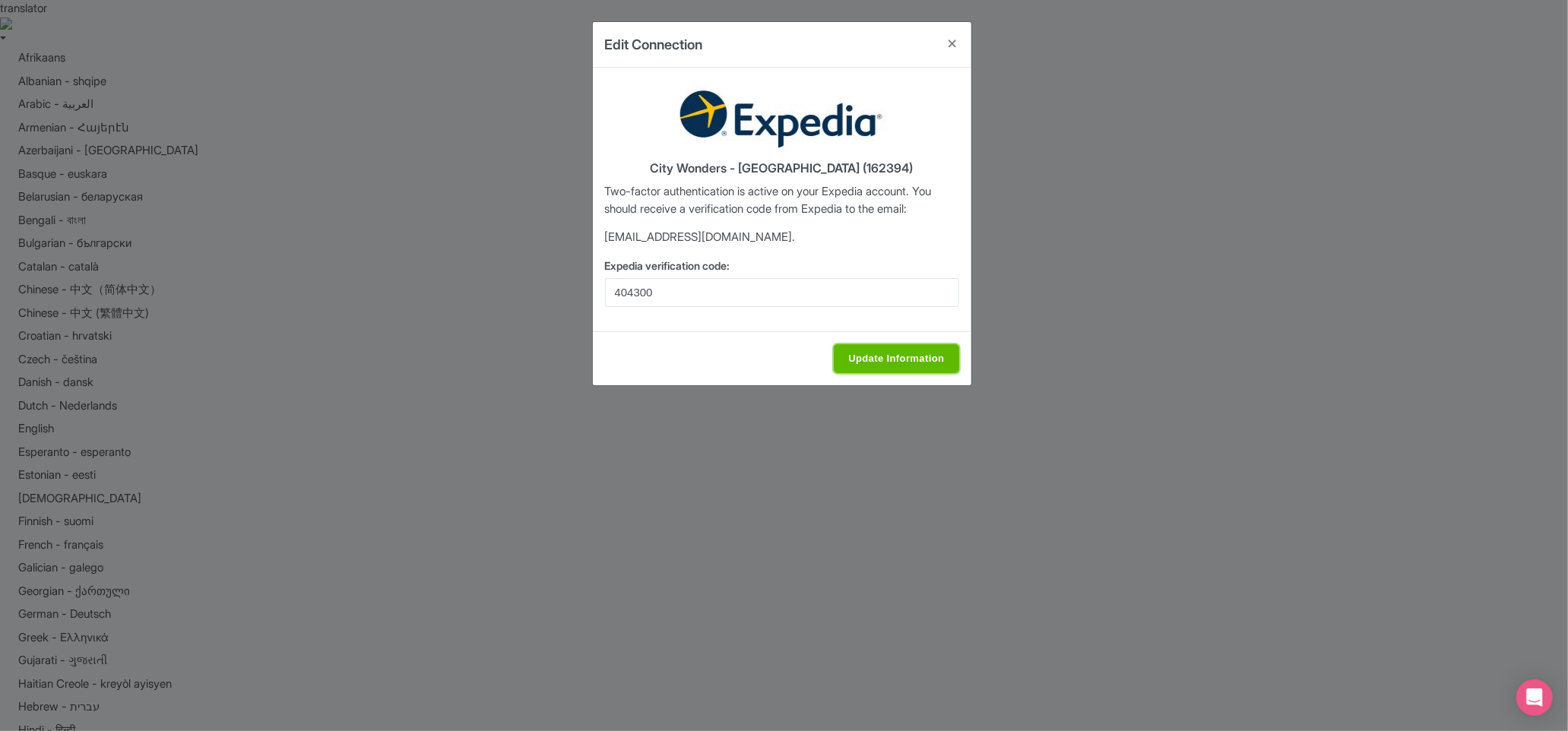
click at [884, 357] on input "Update Information" at bounding box center [896, 359] width 124 height 29
type input "Update Information"
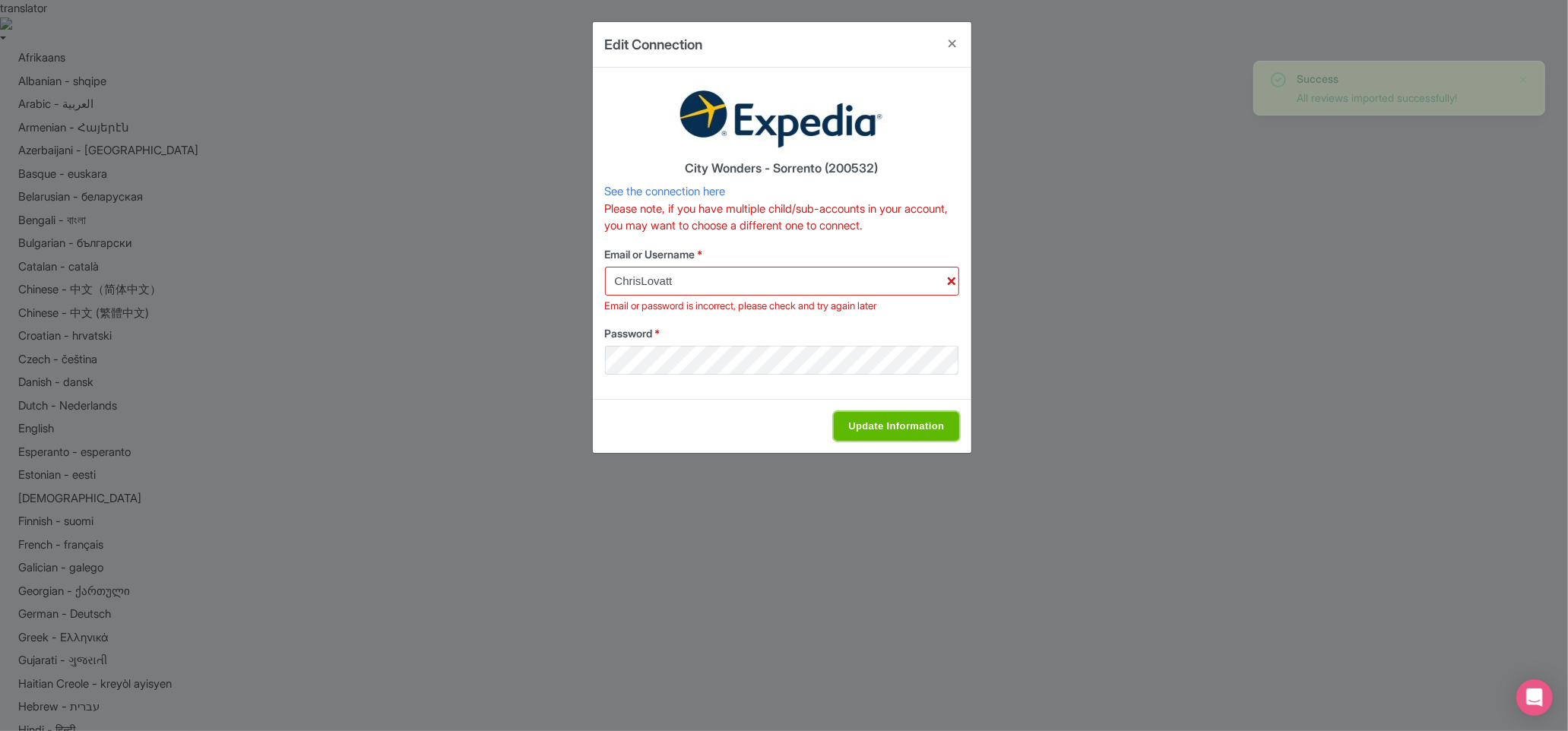
click at [910, 431] on input "Update Information" at bounding box center [896, 426] width 124 height 29
type input "Saving..."
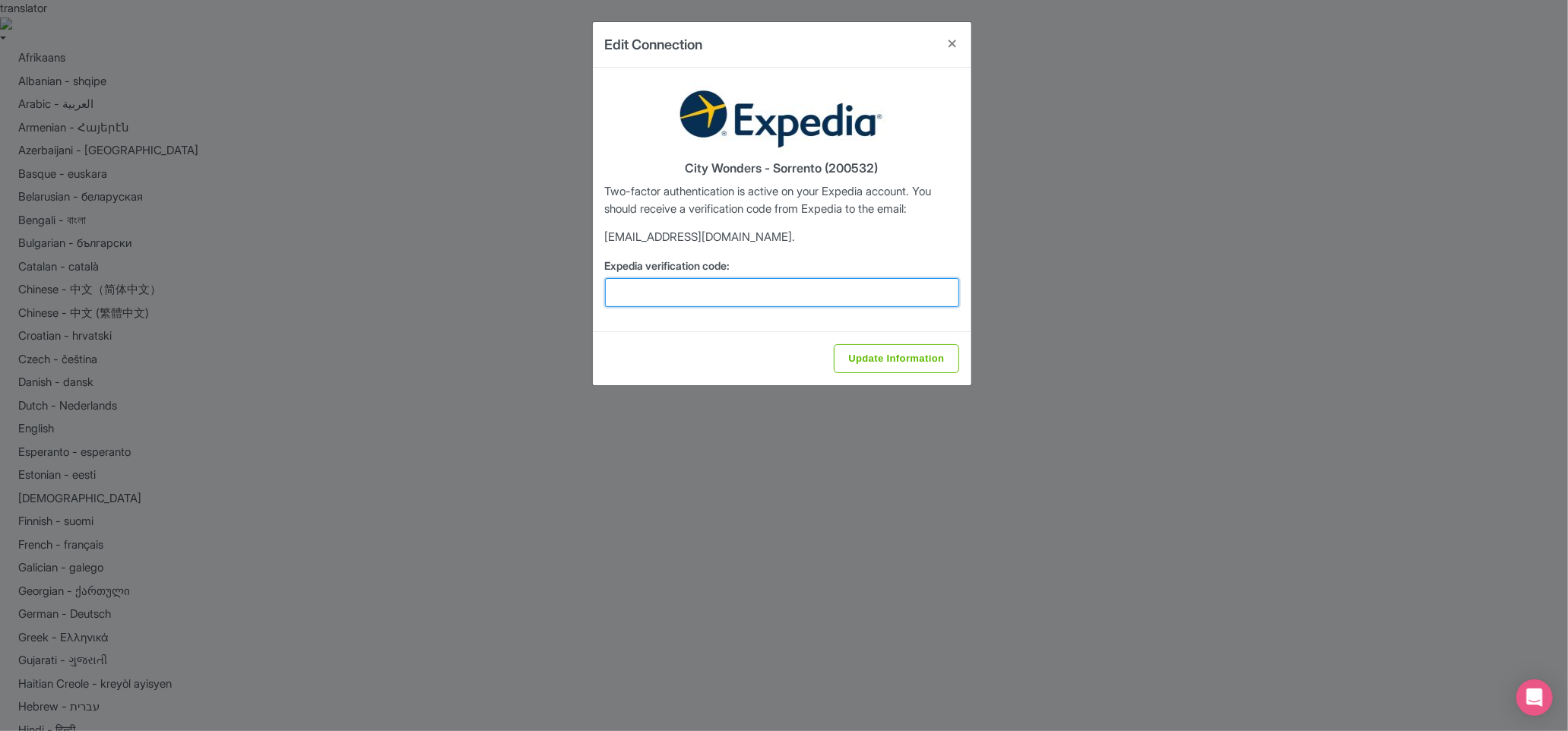
click at [717, 300] on input "Expedia verification code:" at bounding box center [782, 293] width 354 height 29
paste input "999815"
type input "999815"
click at [848, 357] on input "Update Information" at bounding box center [896, 359] width 124 height 29
type input "Saving..."
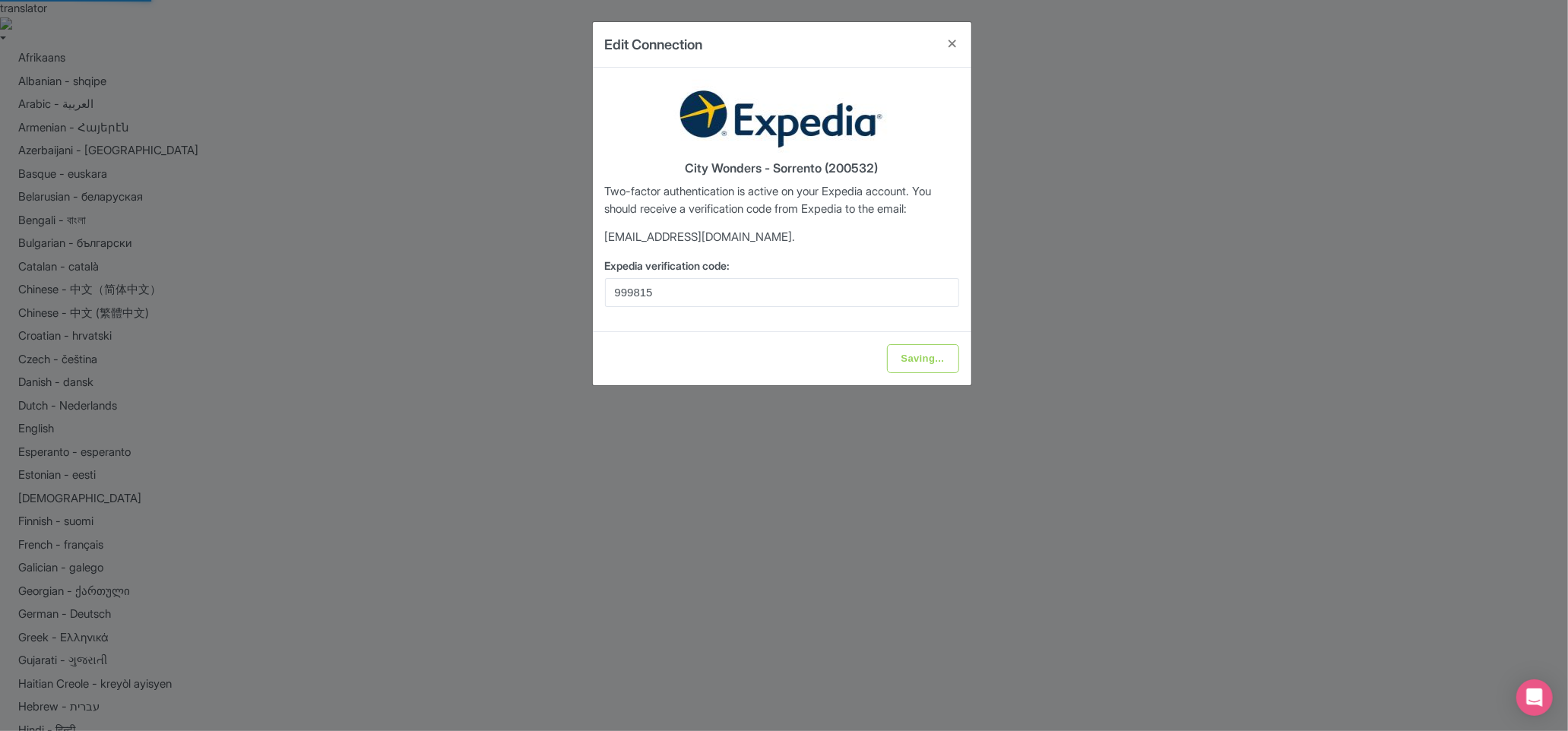
click at [728, 355] on div "Saving..." at bounding box center [782, 358] width 378 height 54
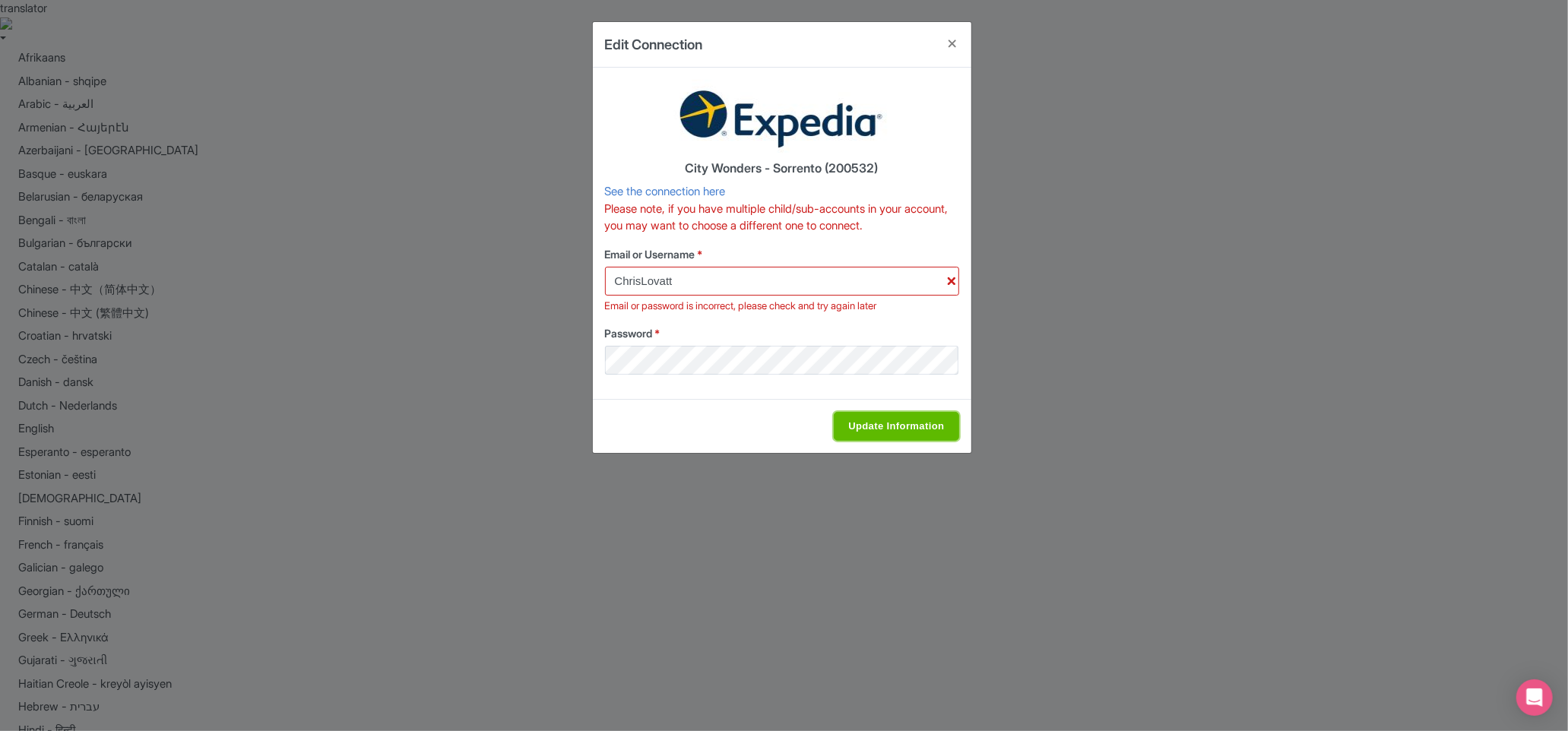
click at [895, 417] on input "Update Information" at bounding box center [896, 426] width 124 height 29
type input "Saving..."
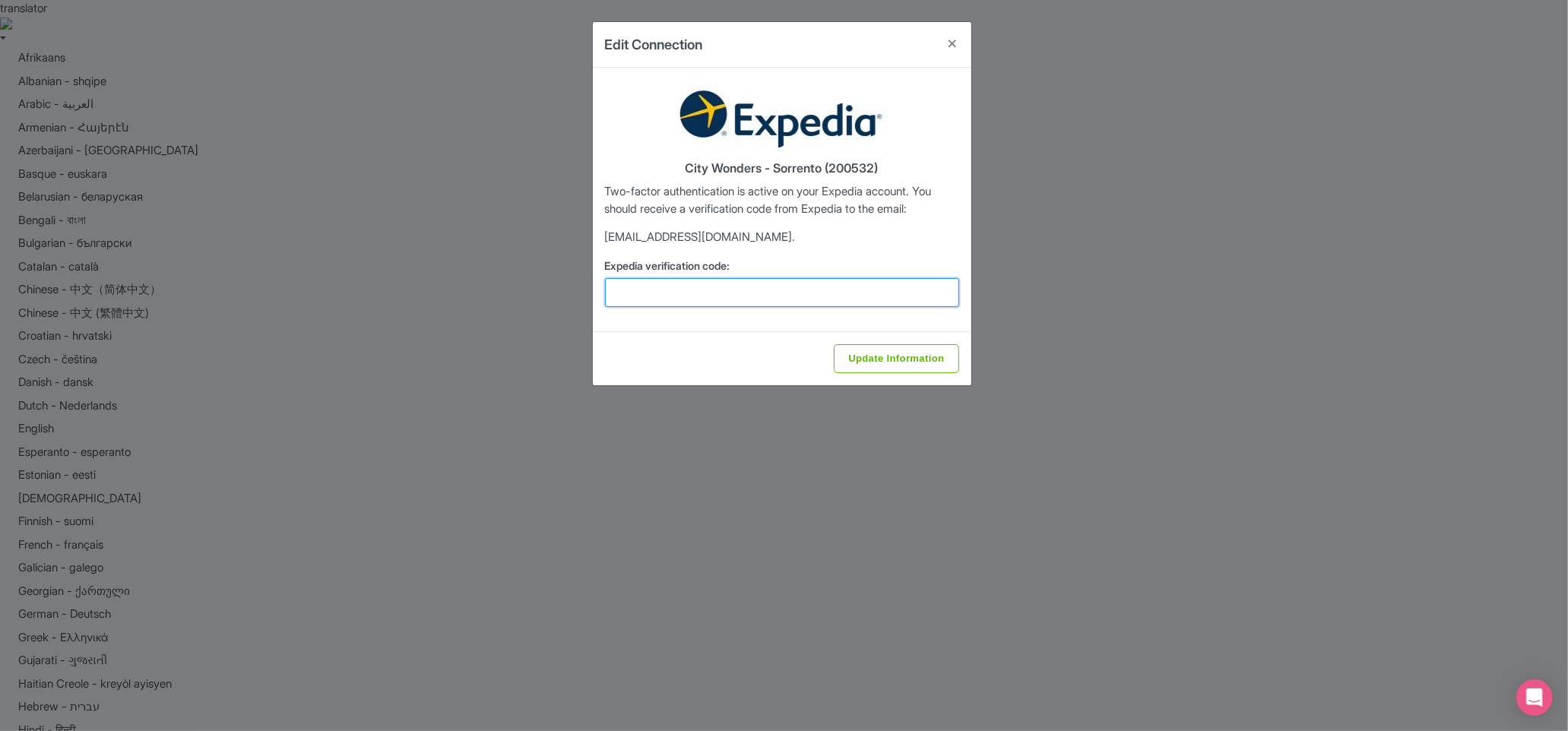
click at [791, 295] on input "Expedia verification code:" at bounding box center [782, 293] width 354 height 29
paste input "968460"
type input "968460"
click at [886, 362] on input "Update Information" at bounding box center [896, 359] width 124 height 29
type input "Saving..."
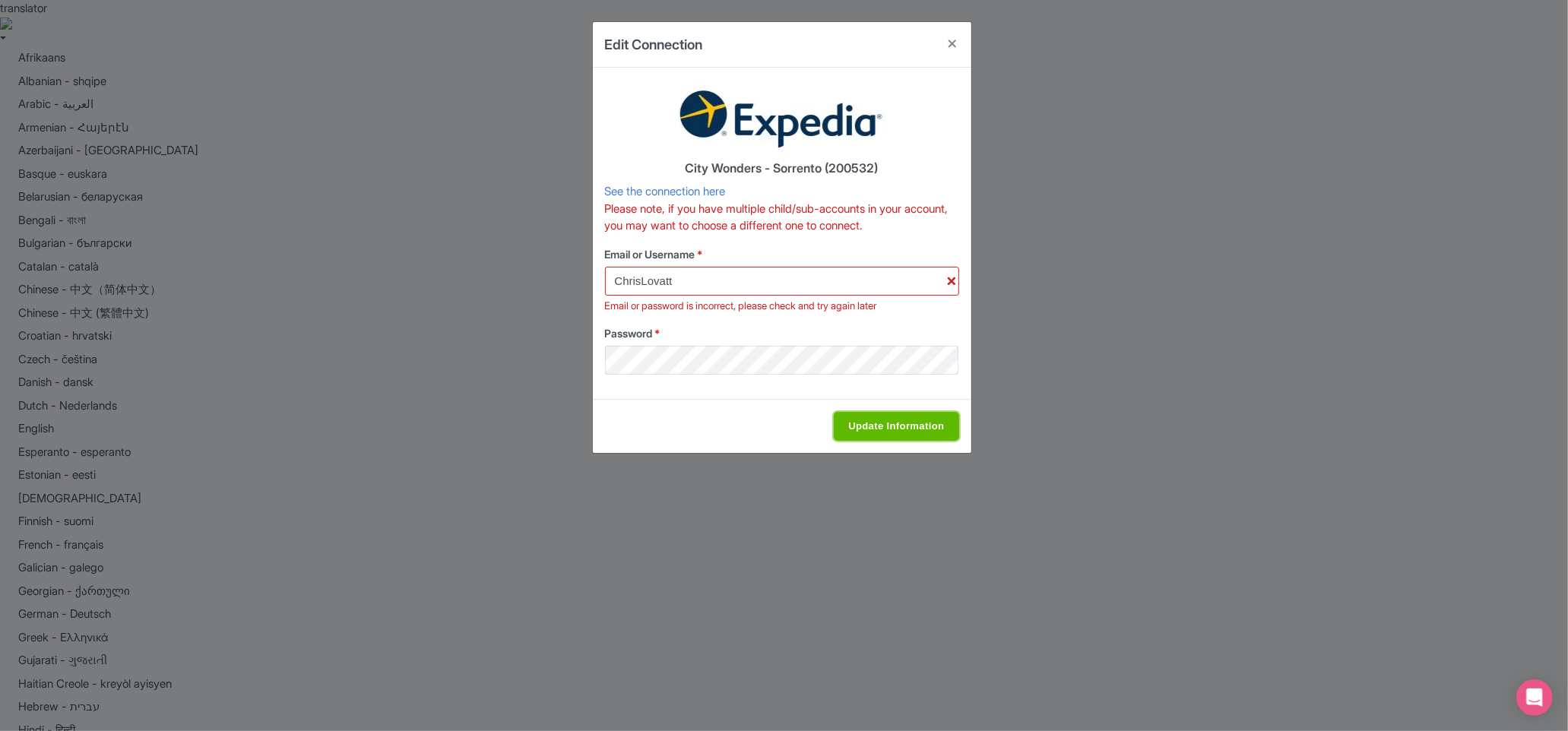
click at [919, 431] on input "Update Information" at bounding box center [896, 426] width 124 height 29
click at [899, 334] on label "Password *" at bounding box center [782, 333] width 354 height 16
click at [836, 328] on label "Password *" at bounding box center [782, 333] width 354 height 16
click at [890, 435] on input "Update Information" at bounding box center [896, 426] width 124 height 29
type input "Saving..."
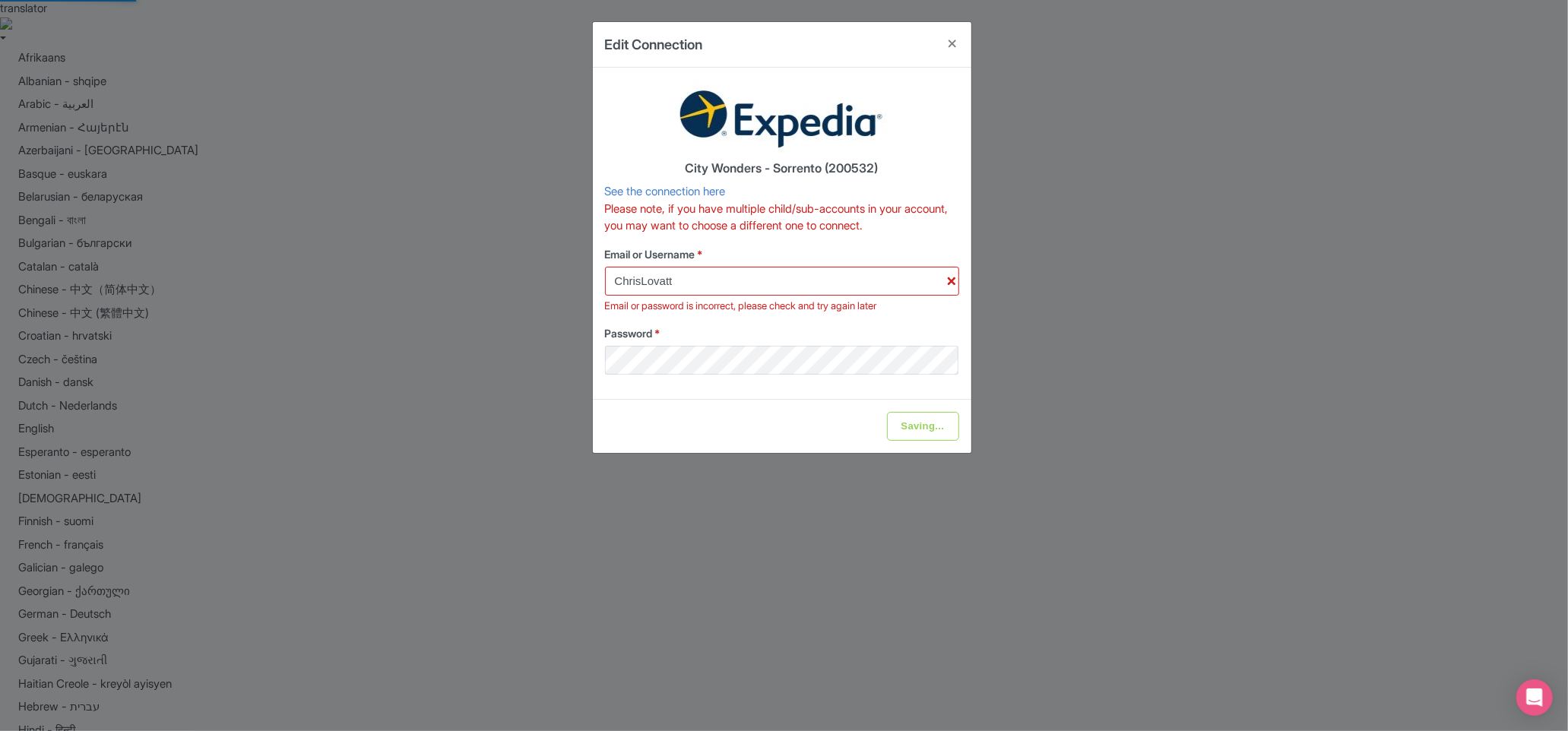
click at [846, 334] on label "Password *" at bounding box center [782, 333] width 354 height 16
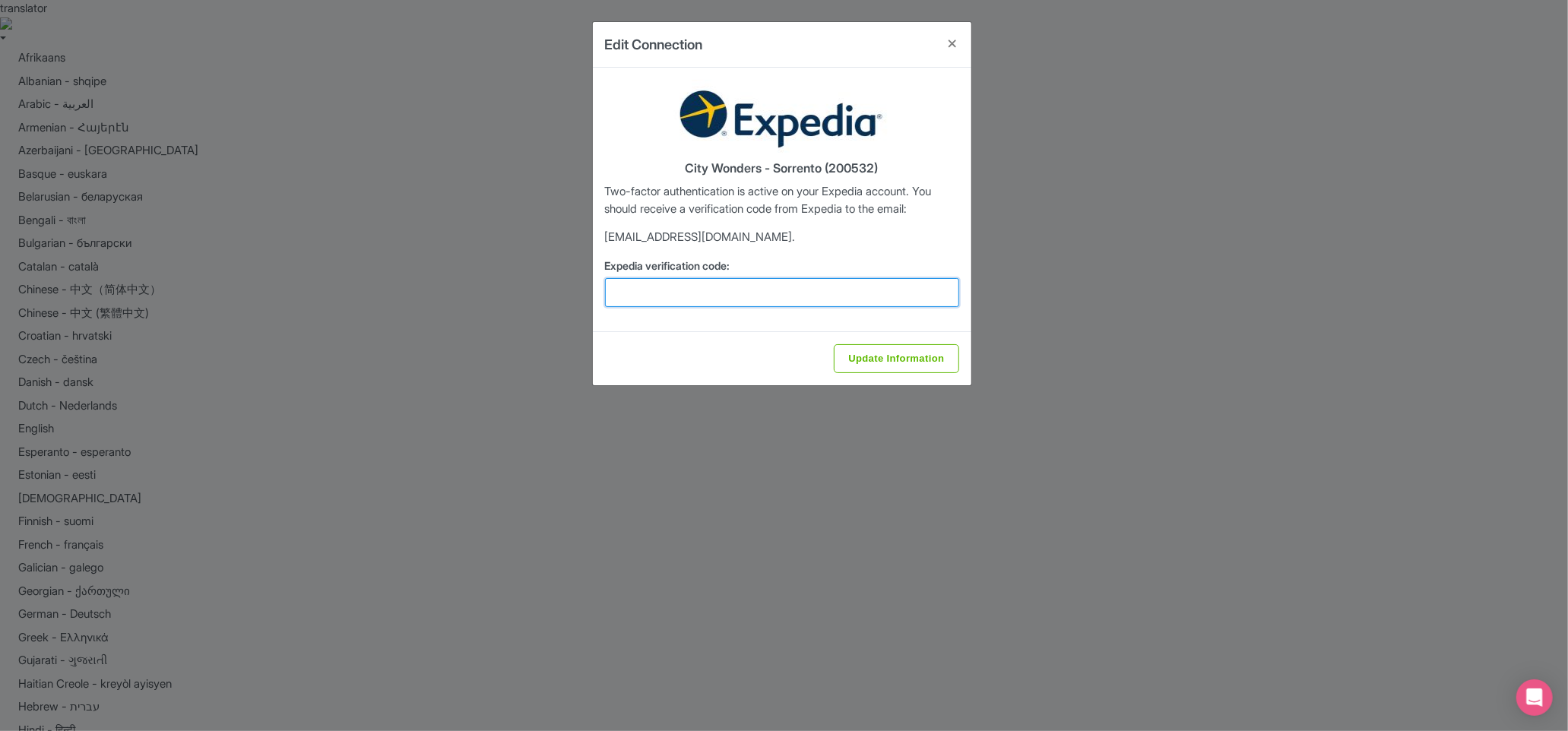
click at [802, 288] on input "Expedia verification code:" at bounding box center [782, 293] width 354 height 29
paste input "895643"
type input "895643"
click at [898, 347] on input "Update Information" at bounding box center [896, 359] width 124 height 29
click at [716, 293] on input "895643" at bounding box center [782, 293] width 354 height 29
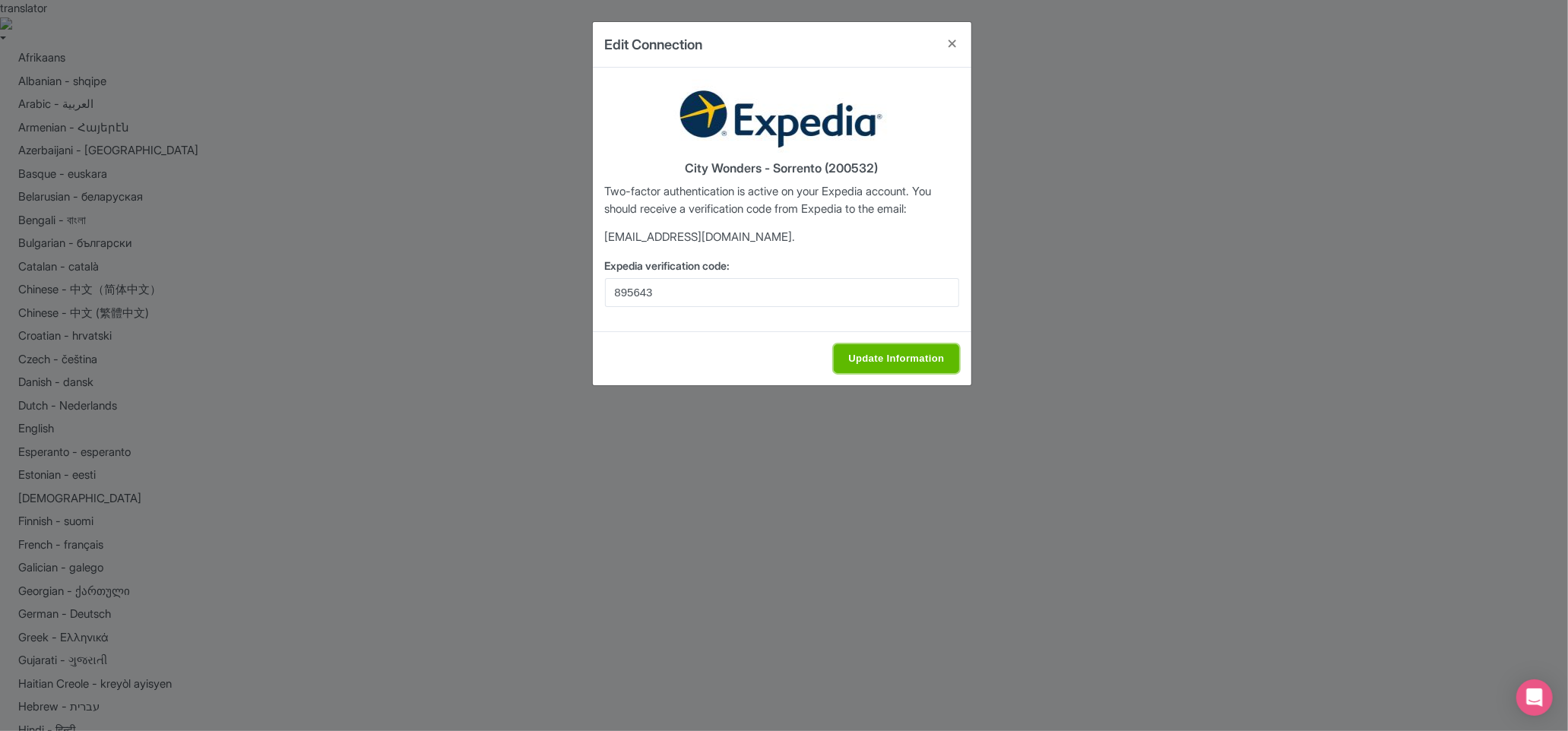
click at [918, 359] on input "Update Information" at bounding box center [896, 359] width 124 height 29
type input "Saving..."
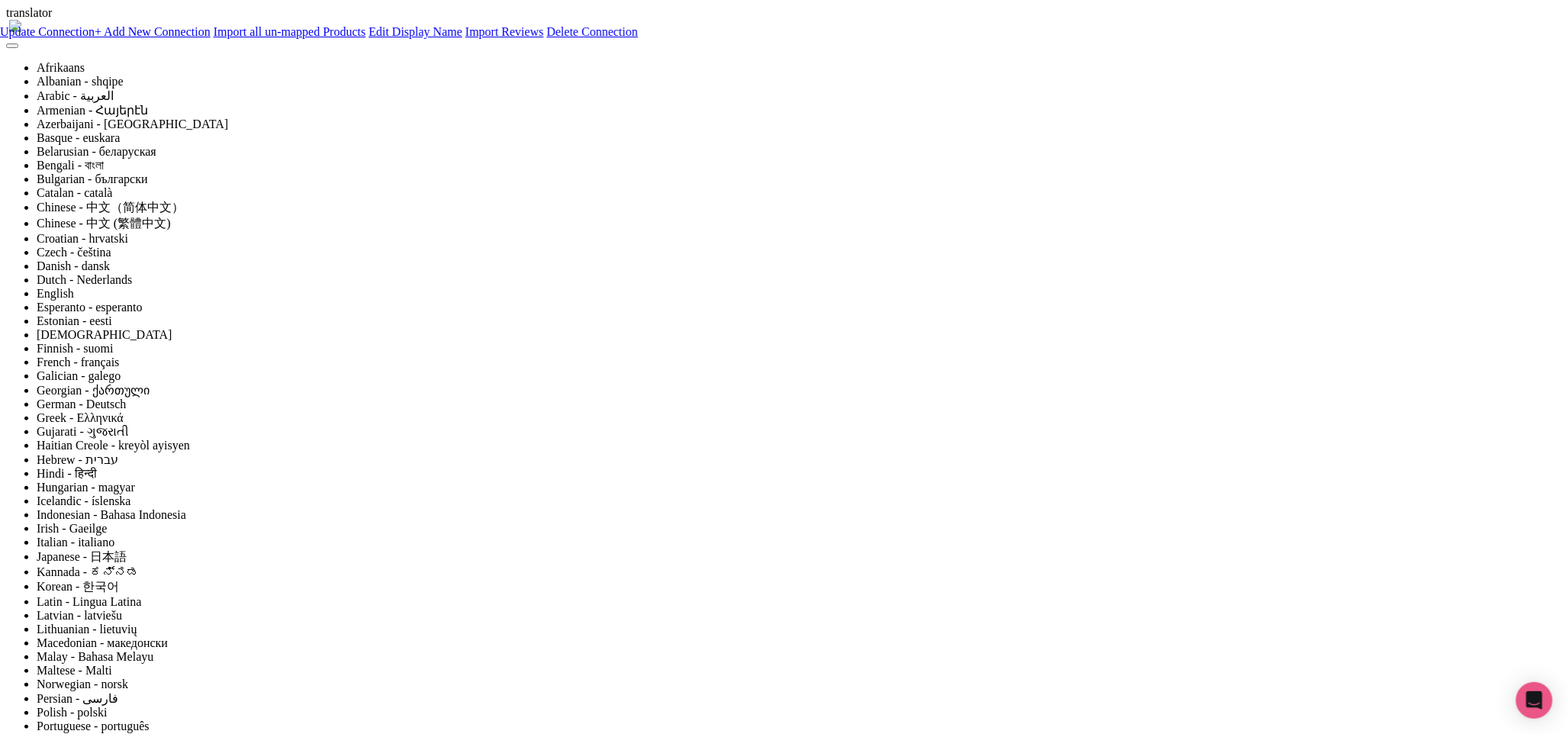
click at [544, 39] on link "Import Reviews" at bounding box center [504, 32] width 79 height 13
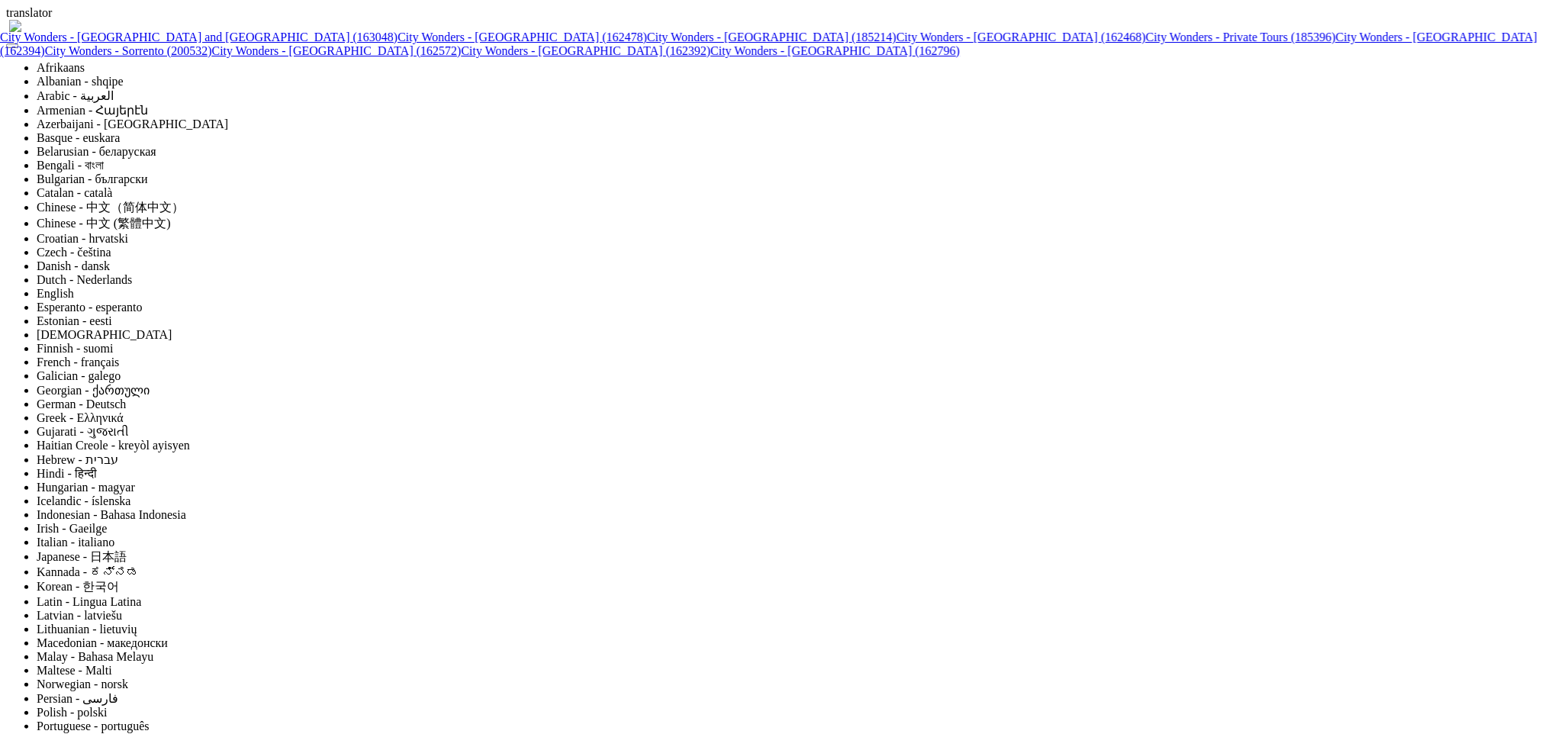
click at [461, 57] on link "City Wonders - [GEOGRAPHIC_DATA] (162572)" at bounding box center [337, 50] width 250 height 13
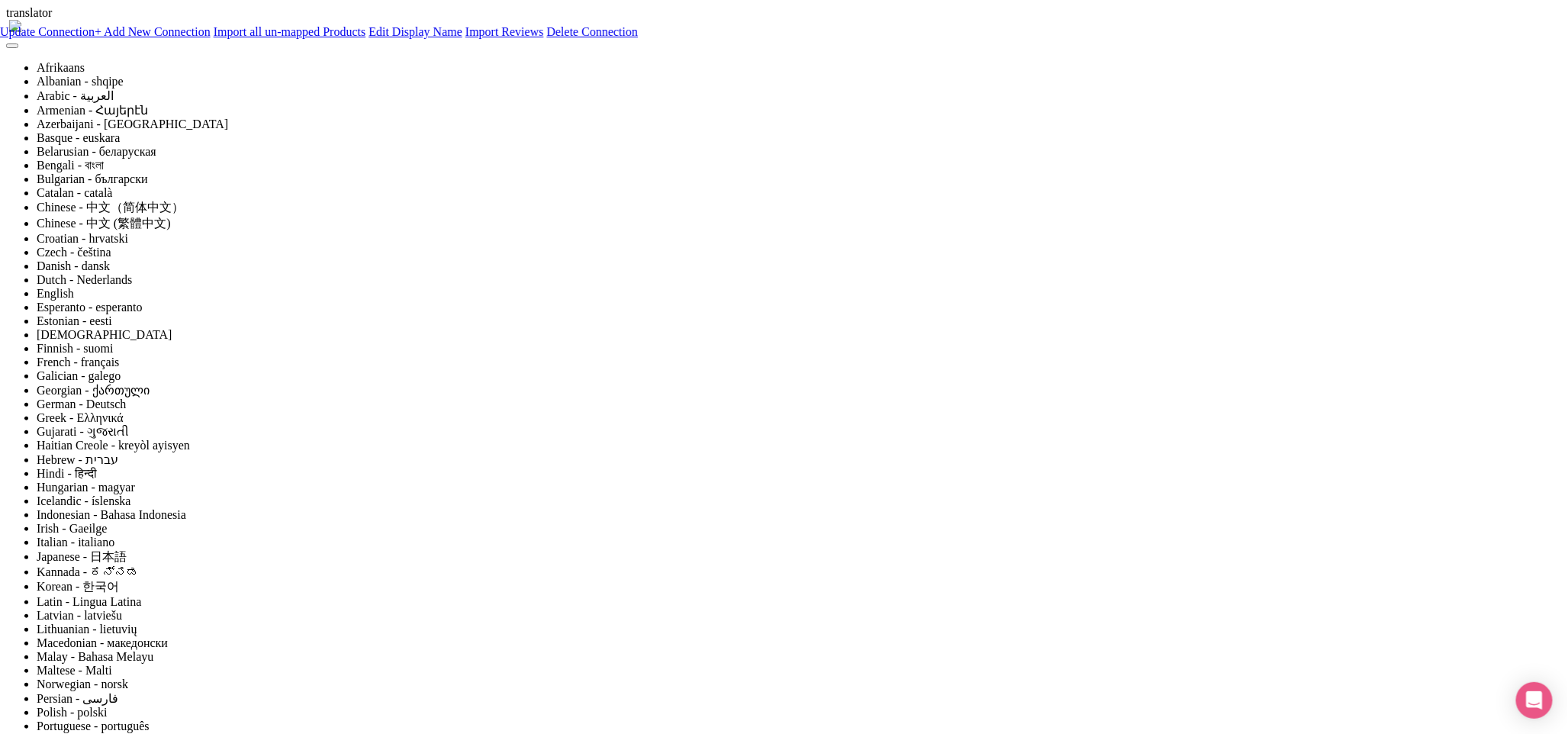
click at [95, 39] on link "Update Connection" at bounding box center [47, 32] width 95 height 13
type input "Saving..."
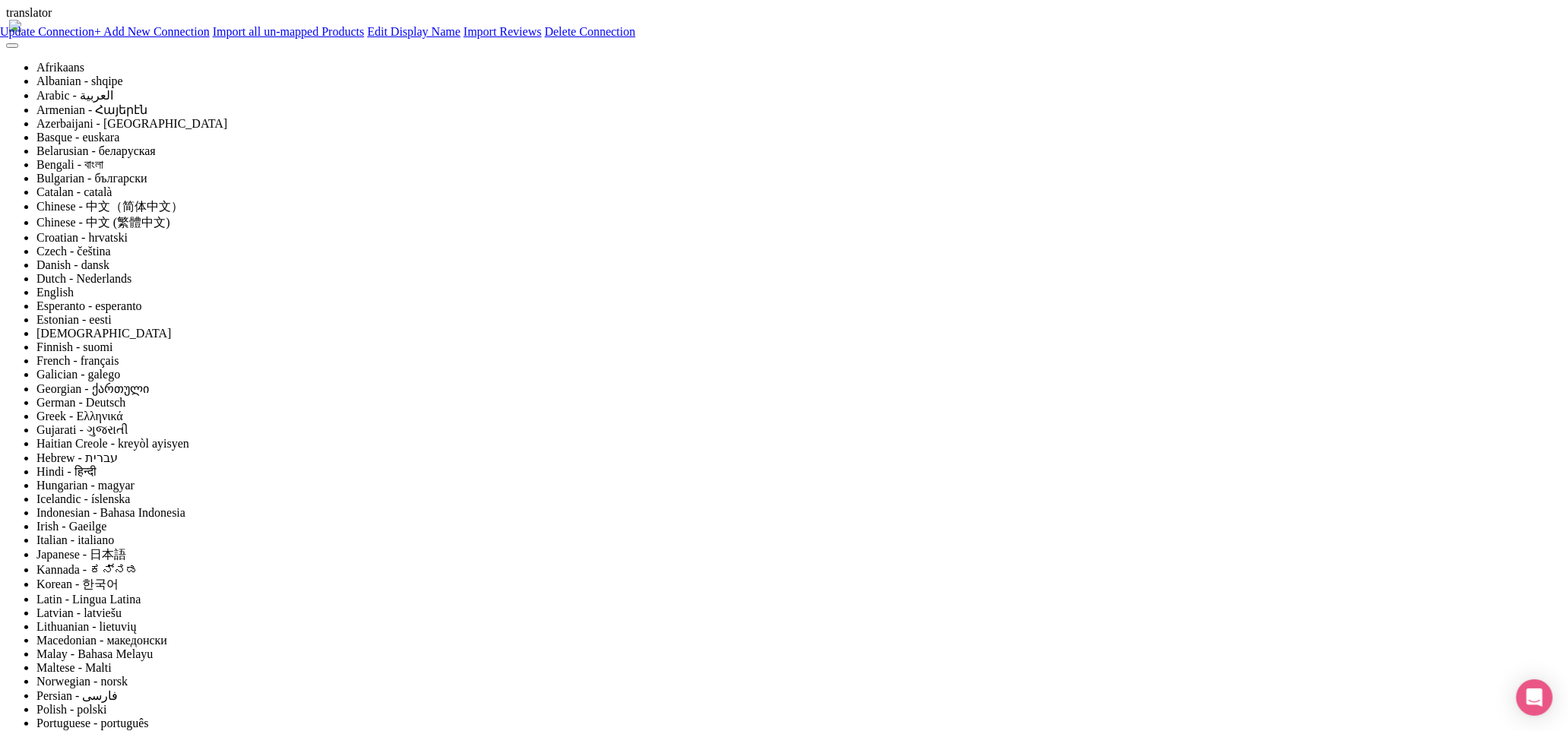
paste input "211966"
type input "211966"
type input "Saving..."
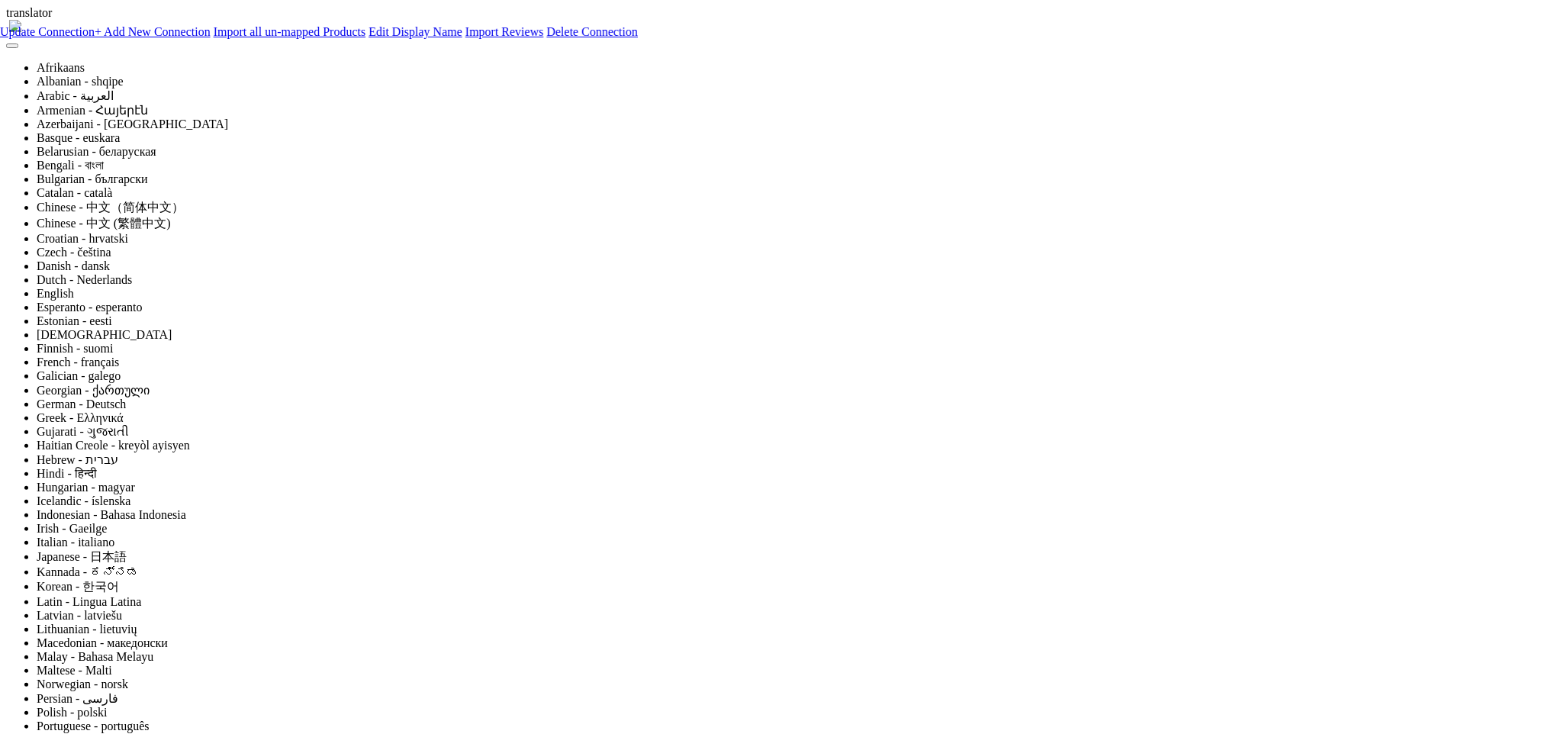
click at [544, 39] on link "Import Reviews" at bounding box center [504, 32] width 79 height 13
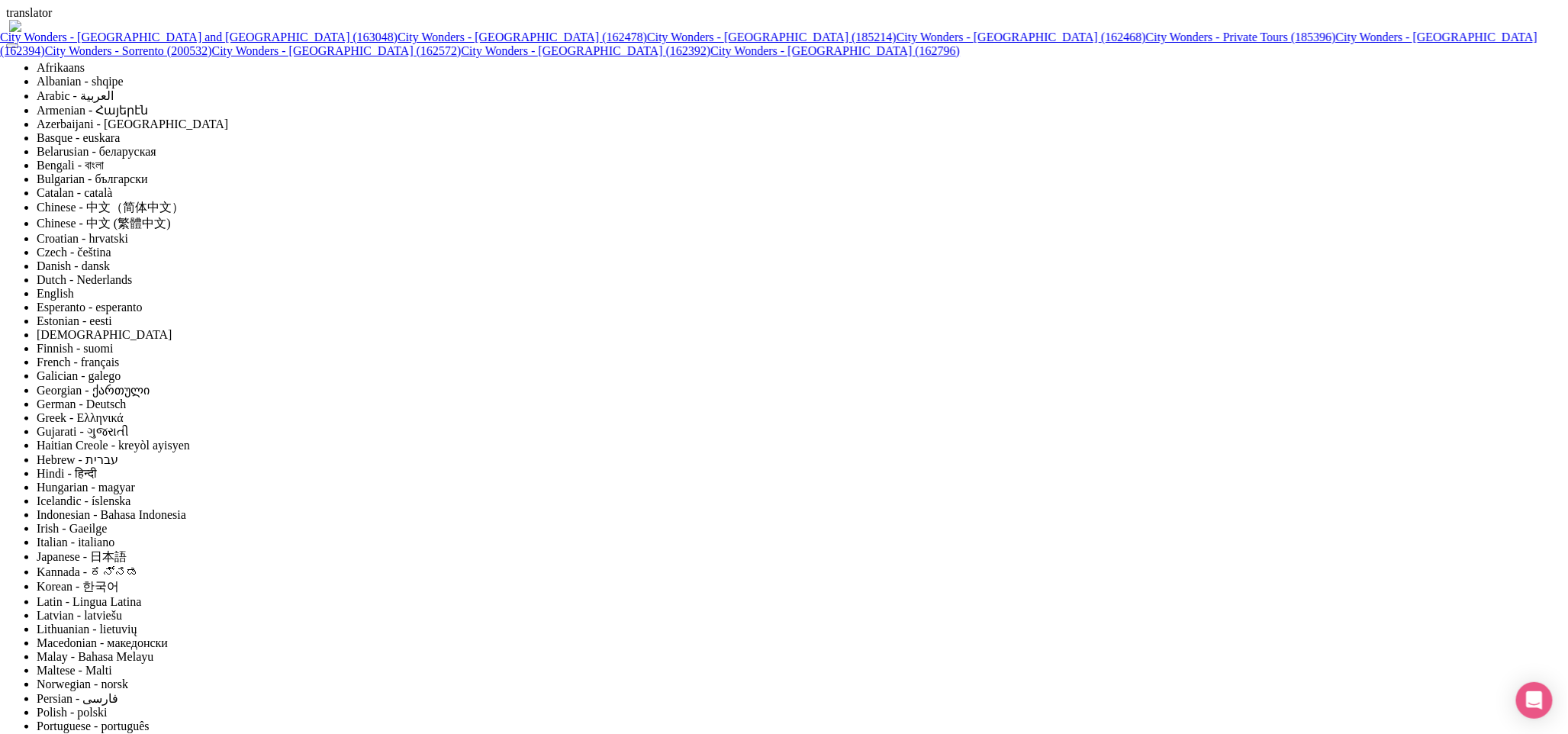
click at [476, 57] on link "City Wonders - Vatican (162392)" at bounding box center [585, 50] width 250 height 13
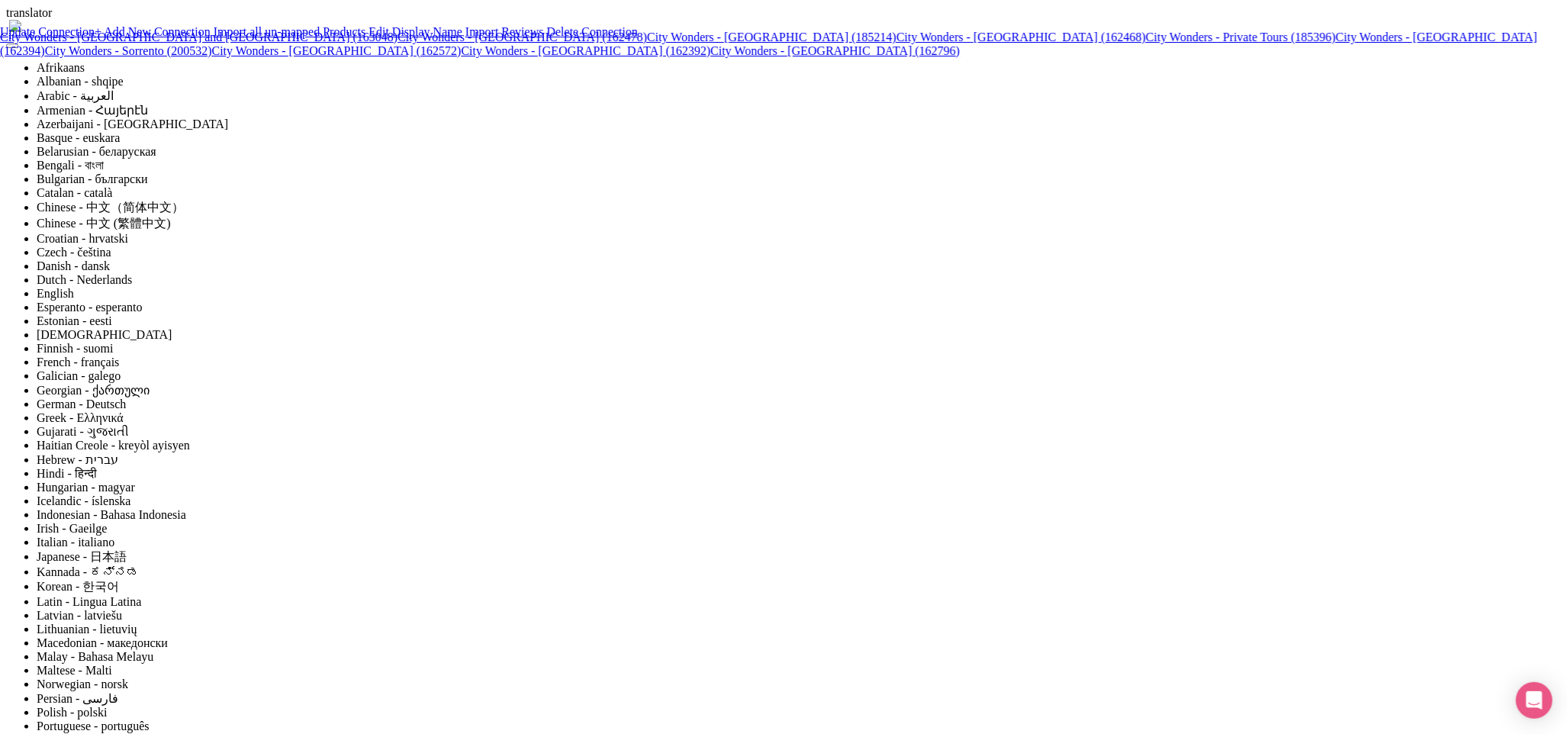
click at [95, 39] on link "Update Connection" at bounding box center [47, 32] width 95 height 13
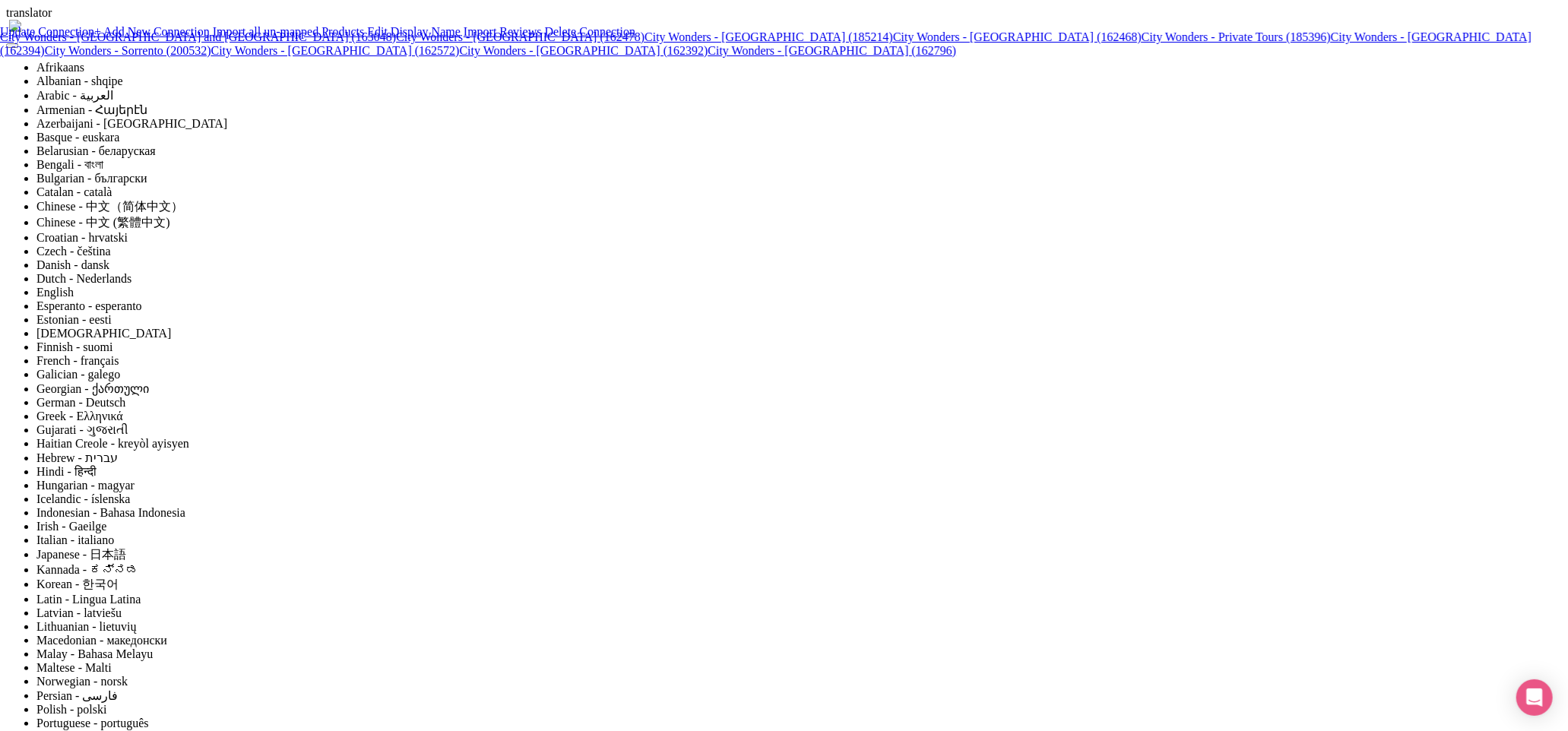
type input "Saving..."
paste input "970392"
type input "970392"
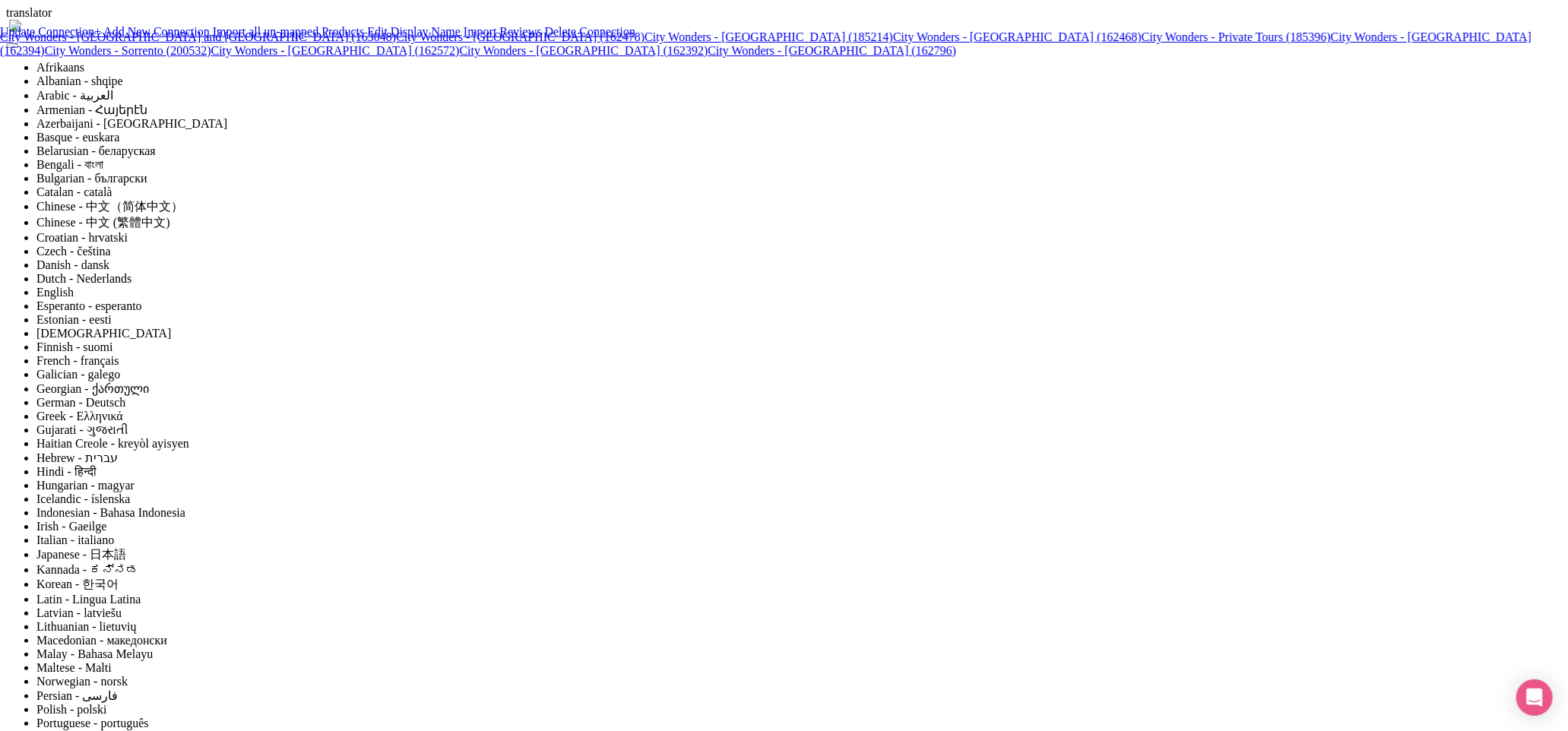
type input "Update Information"
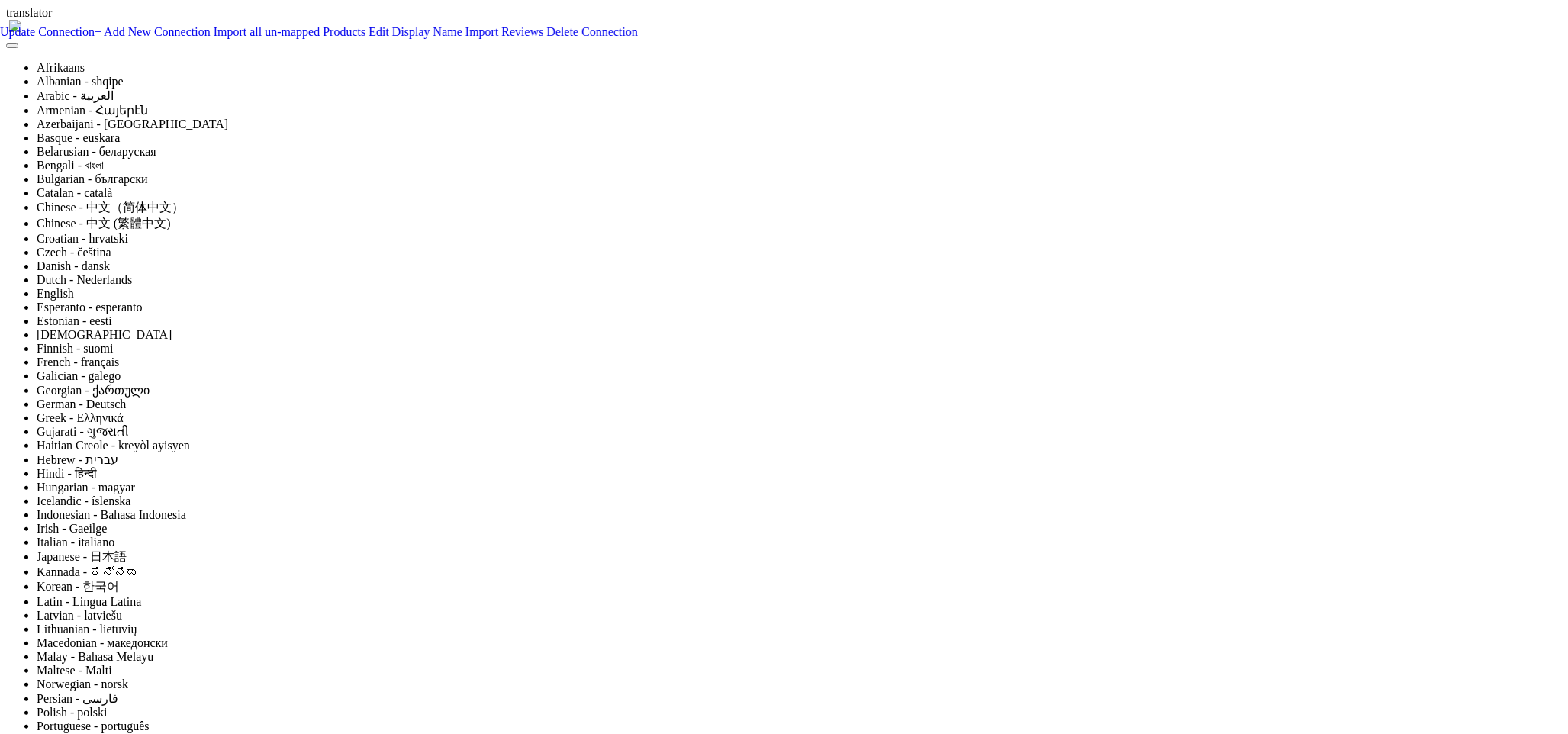
click at [544, 39] on link "Import Reviews" at bounding box center [504, 32] width 79 height 13
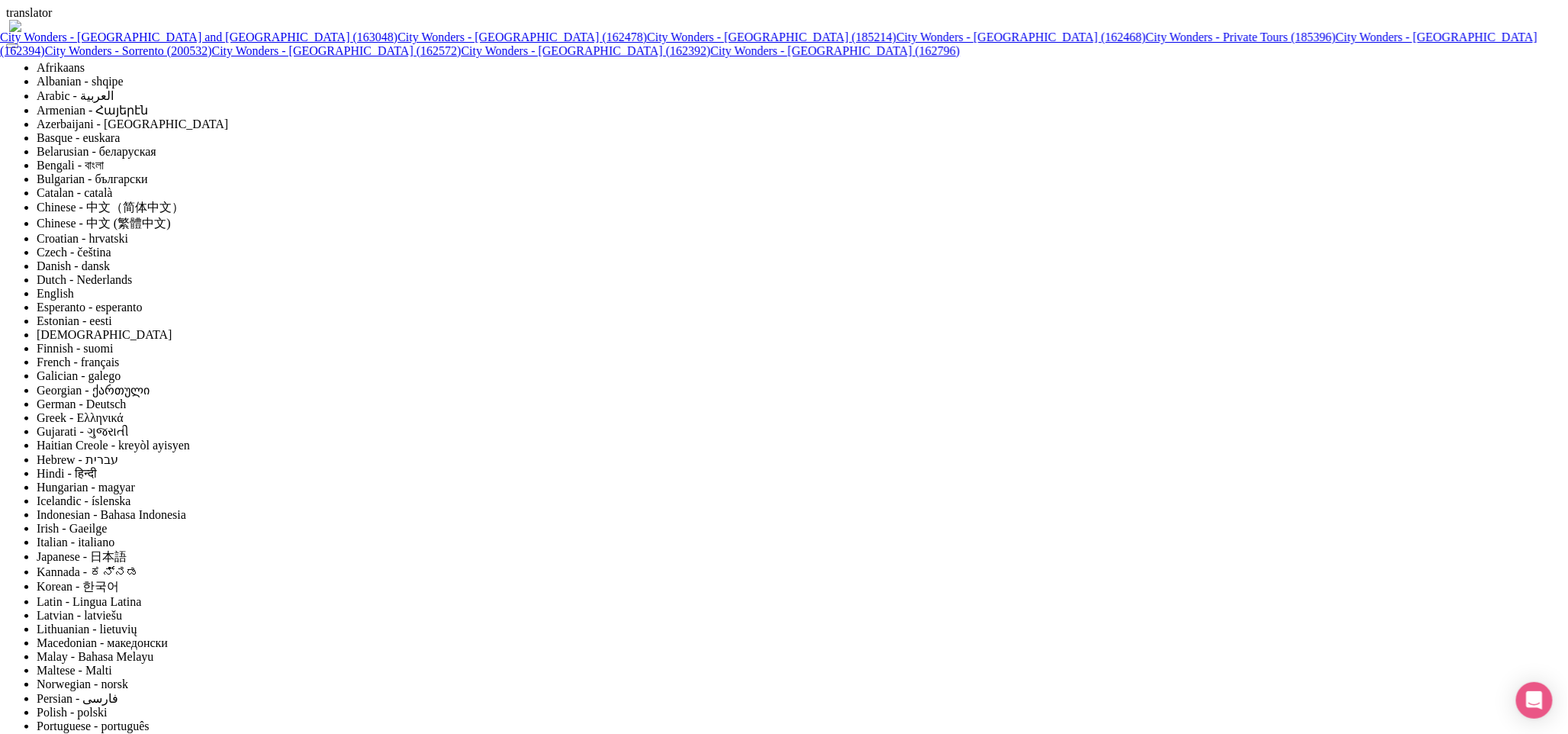
click at [710, 57] on link "City Wonders - [GEOGRAPHIC_DATA] (162796)" at bounding box center [835, 50] width 250 height 13
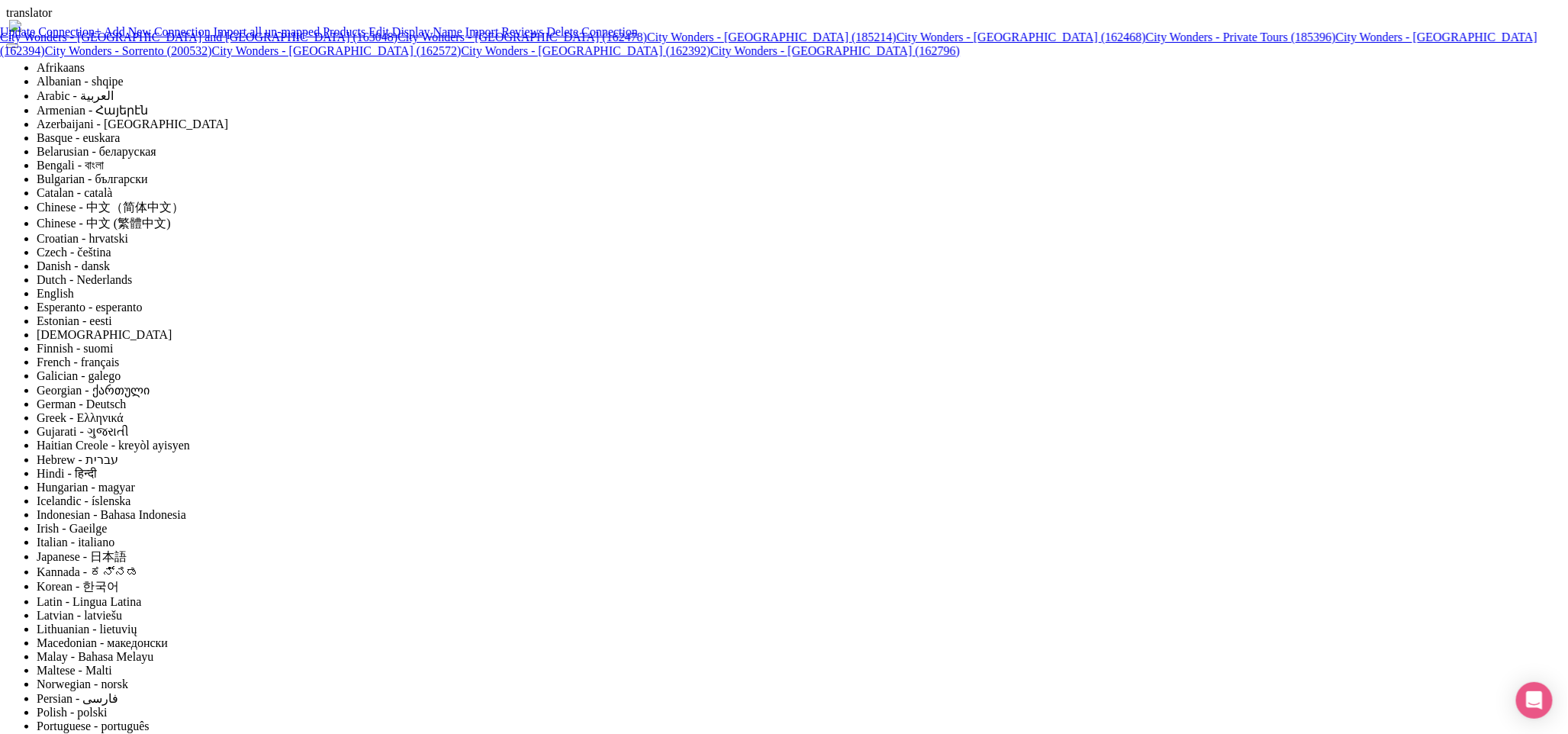
click at [95, 39] on link "Update Connection" at bounding box center [47, 32] width 95 height 13
type input "Saving..."
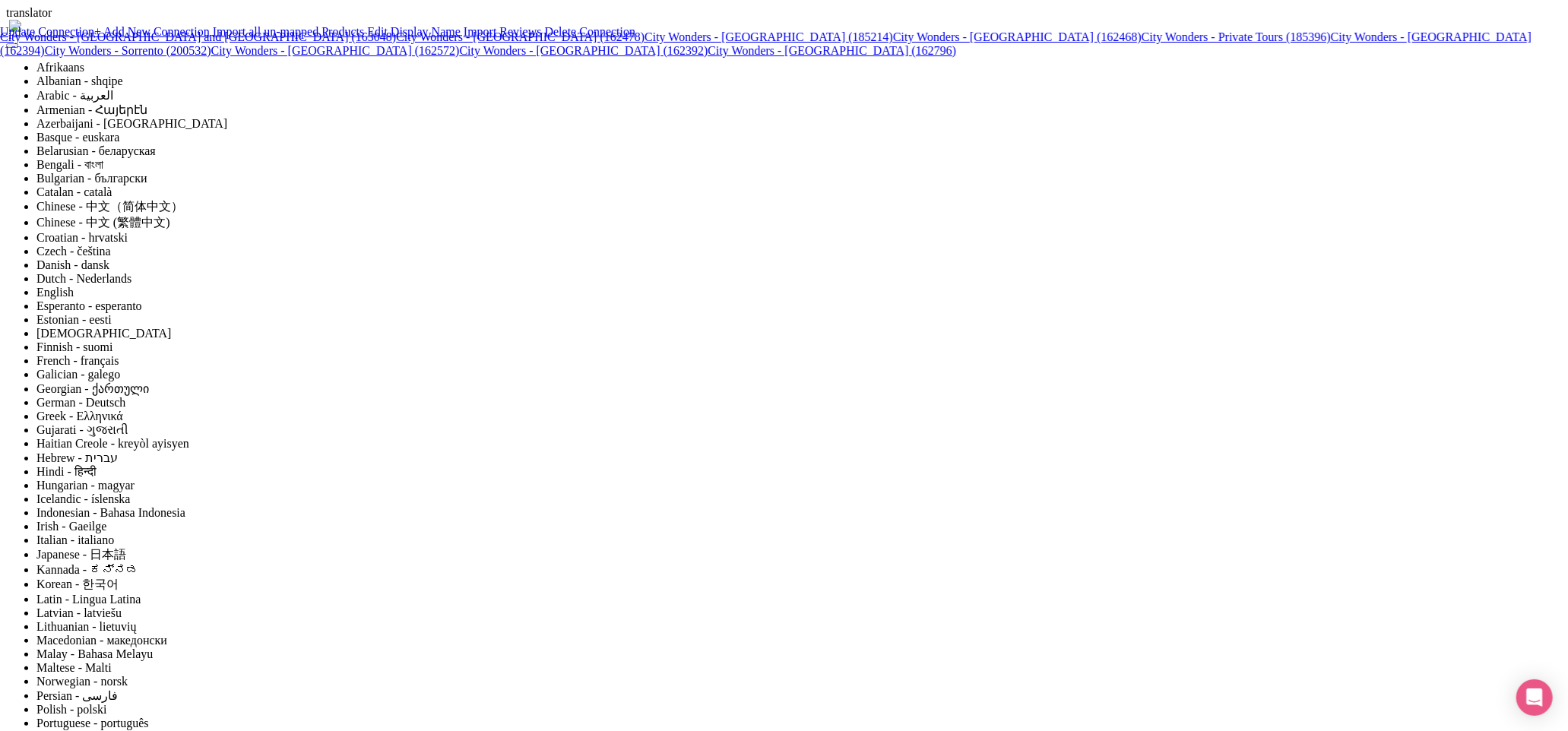
paste input "240829"
type input "240829"
type input "Update Information"
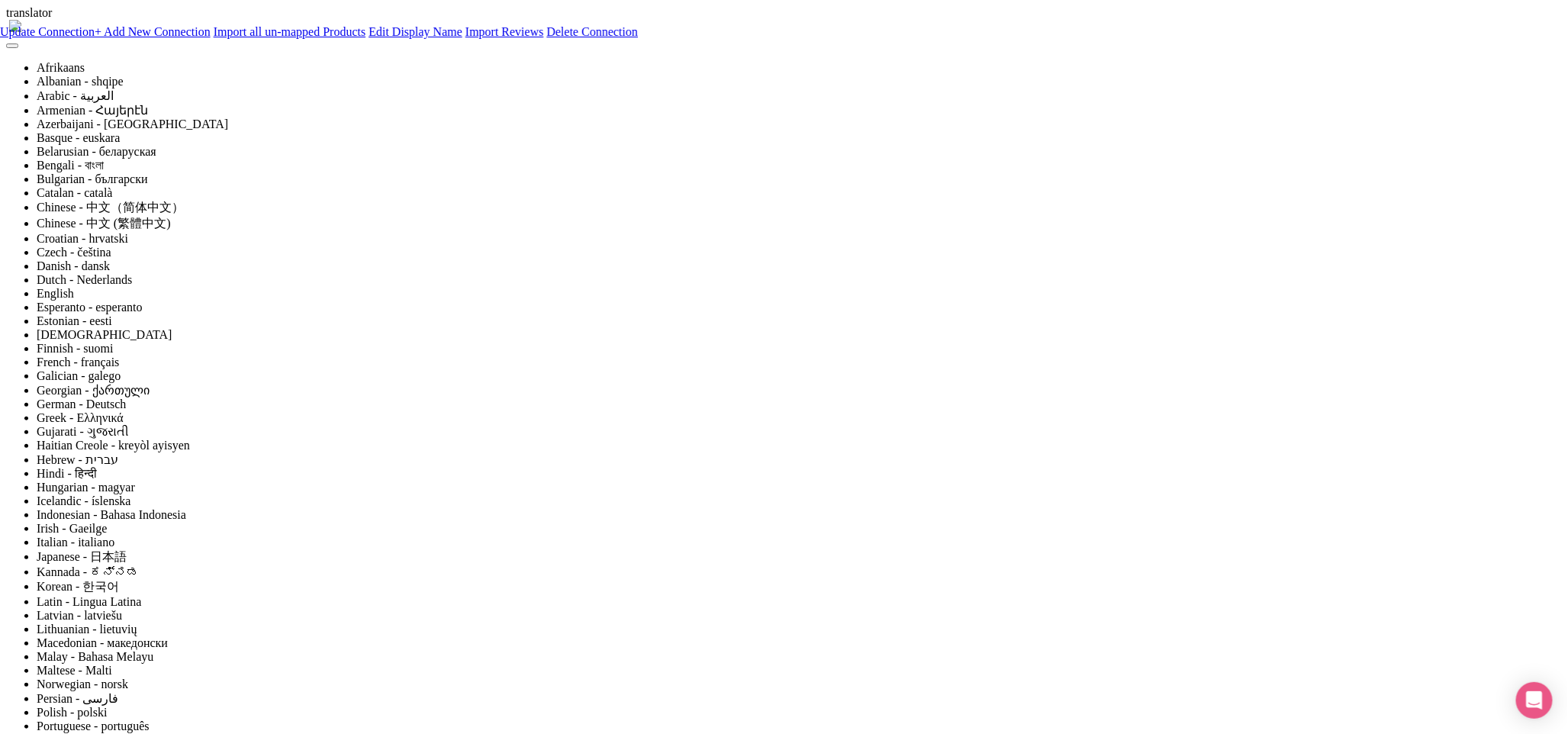
click at [544, 39] on link "Import Reviews" at bounding box center [504, 32] width 79 height 13
